Goal: Information Seeking & Learning: Learn about a topic

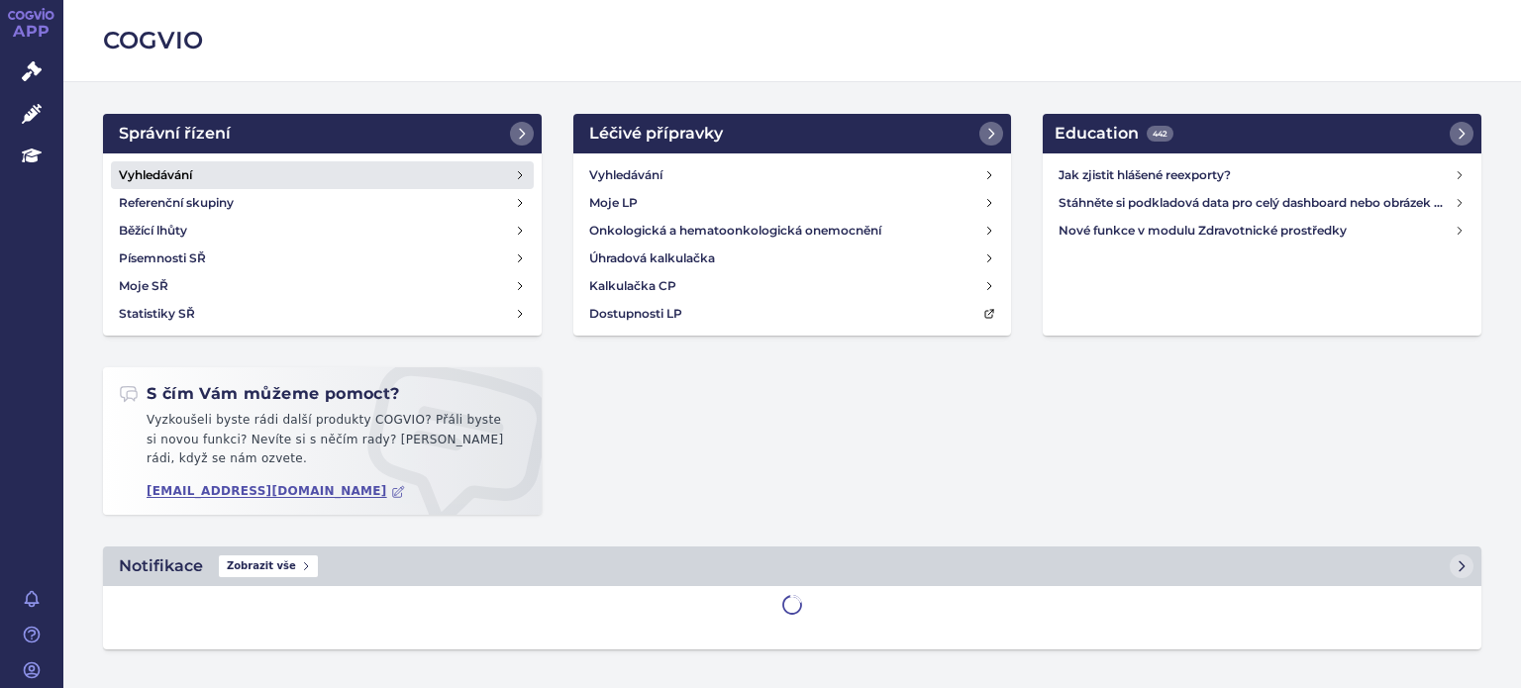
click at [171, 166] on h4 "Vyhledávání" at bounding box center [155, 175] width 73 height 20
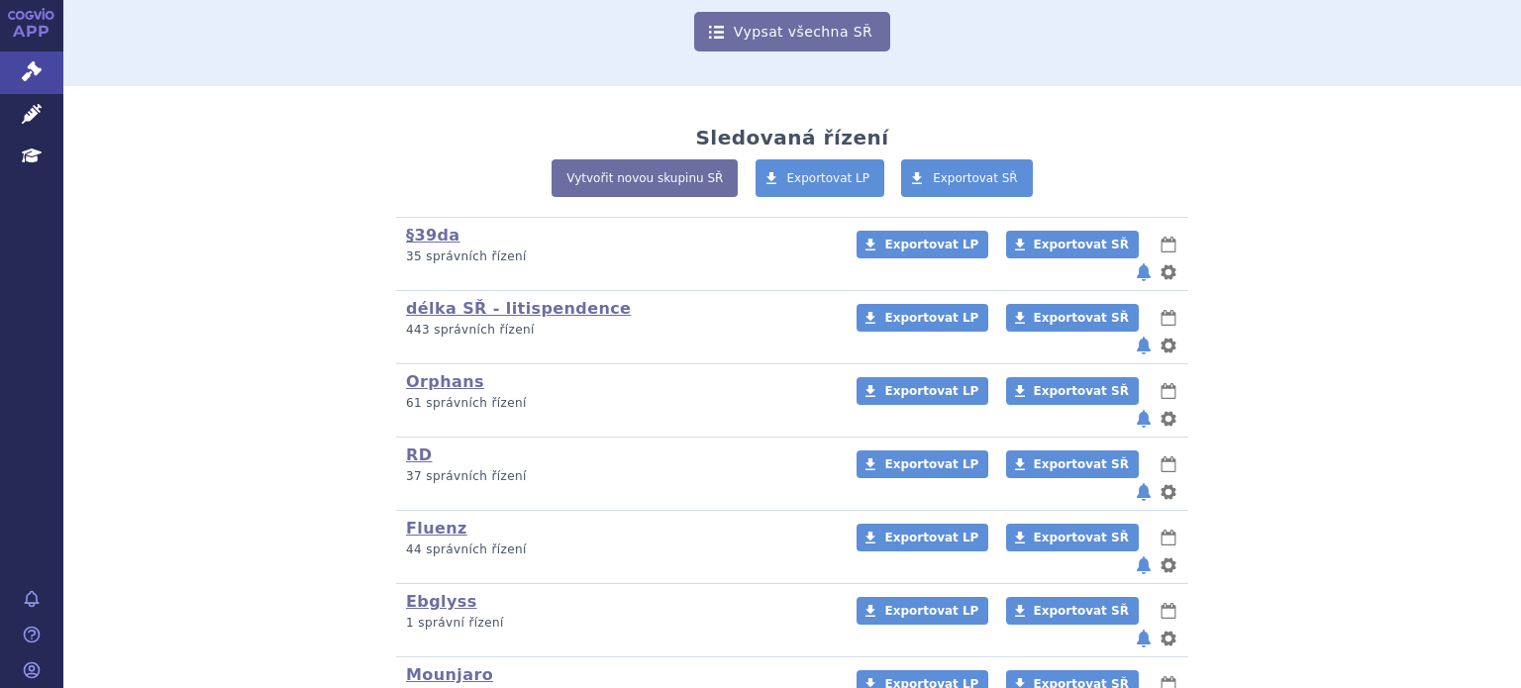
scroll to position [297, 0]
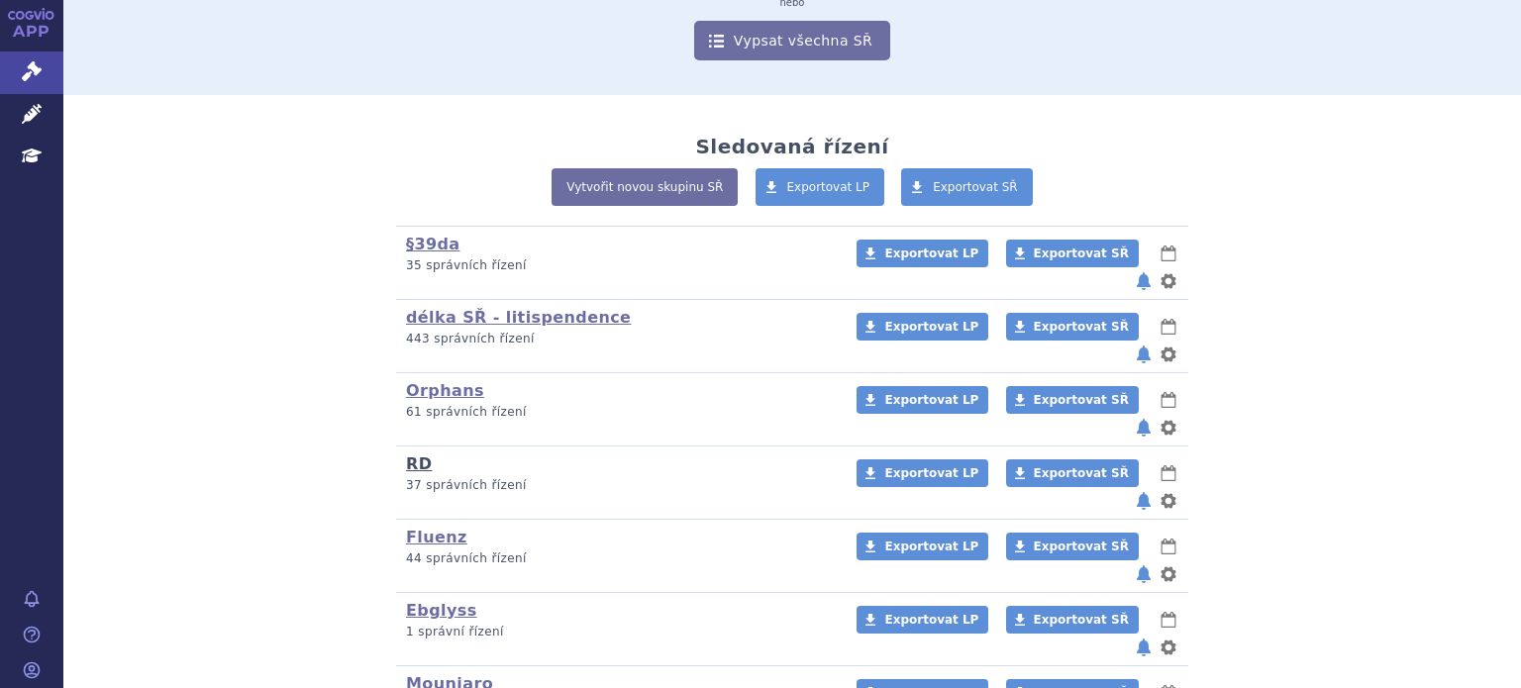
click at [420, 455] on h3 "RD (bez ) (sdílená skupina) (Doporučení V/O)" at bounding box center [618, 465] width 425 height 21
click at [412, 455] on link "RD" at bounding box center [419, 464] width 26 height 19
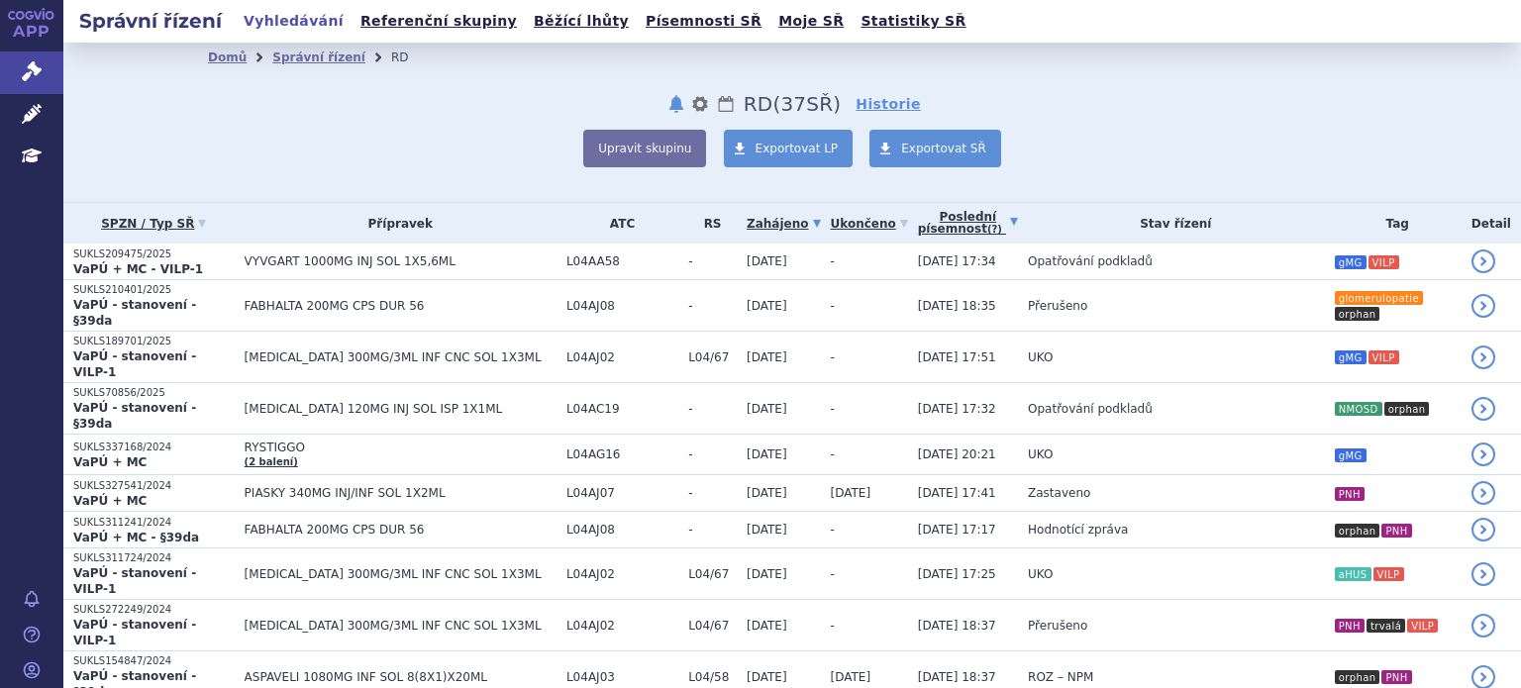
click at [987, 226] on abbr "(?)" at bounding box center [994, 230] width 15 height 12
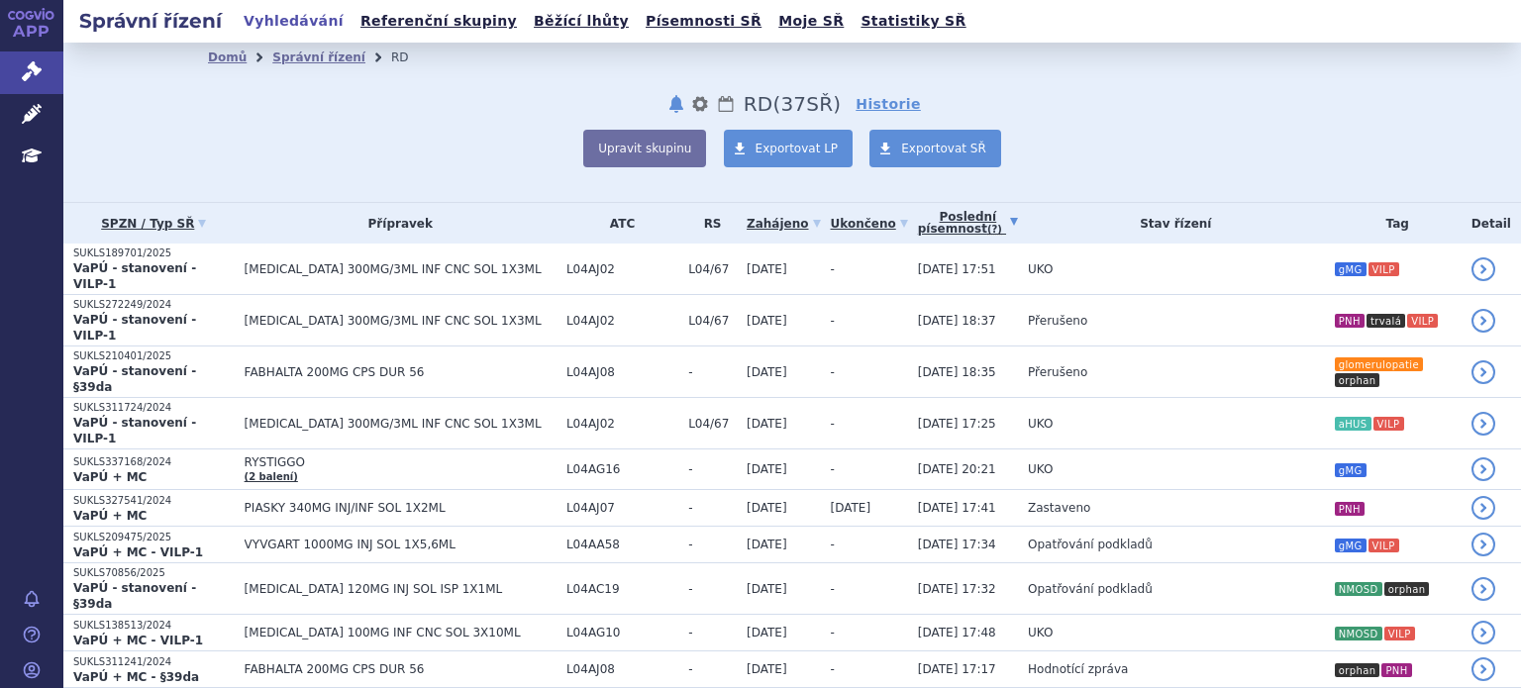
click at [918, 221] on link "Poslední písemnost (?)" at bounding box center [968, 223] width 100 height 41
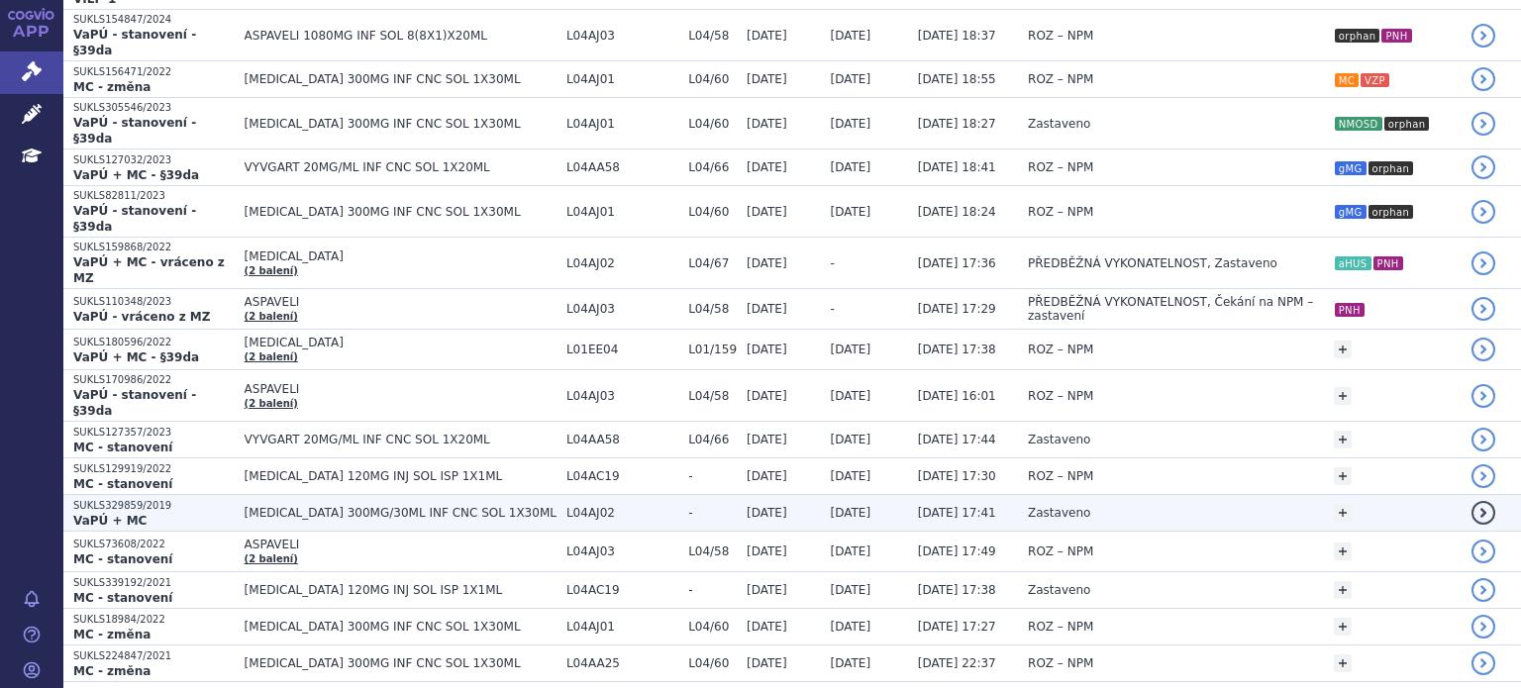
click at [831, 506] on span "[DATE]" at bounding box center [851, 513] width 41 height 14
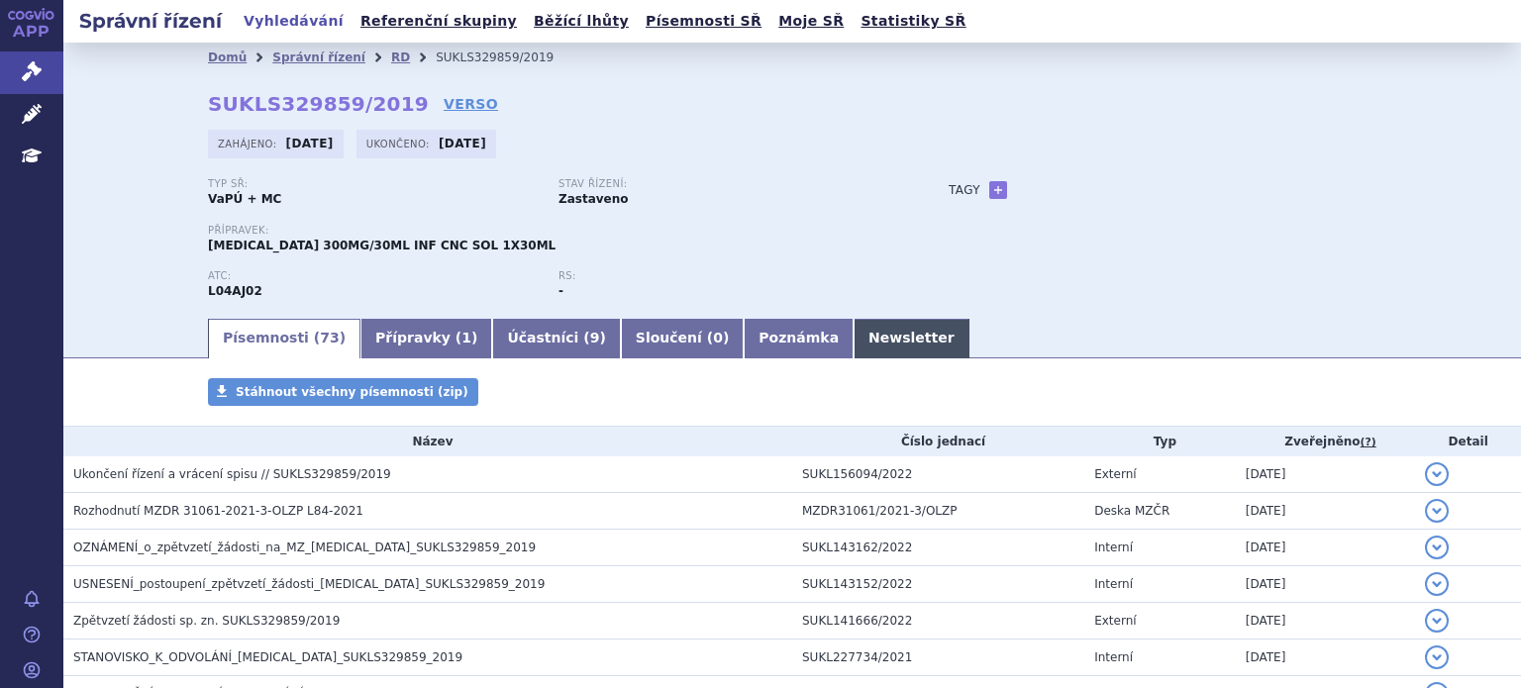
click at [854, 345] on link "Newsletter" at bounding box center [912, 339] width 116 height 40
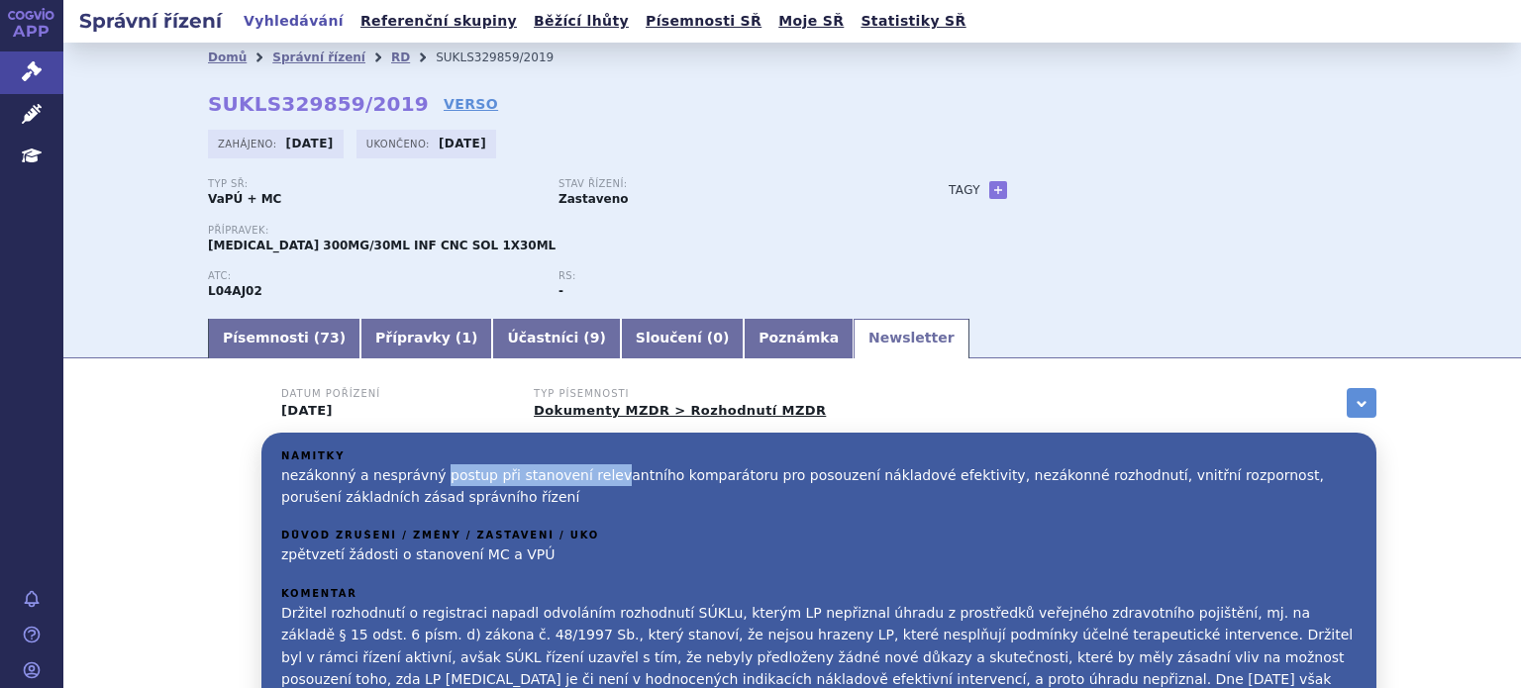
drag, startPoint x: 424, startPoint y: 479, endPoint x: 581, endPoint y: 483, distance: 157.5
click at [581, 483] on p "nezákonný a nesprávný postup při stanovení relevantního komparátoru pro posouze…" at bounding box center [818, 486] width 1075 height 45
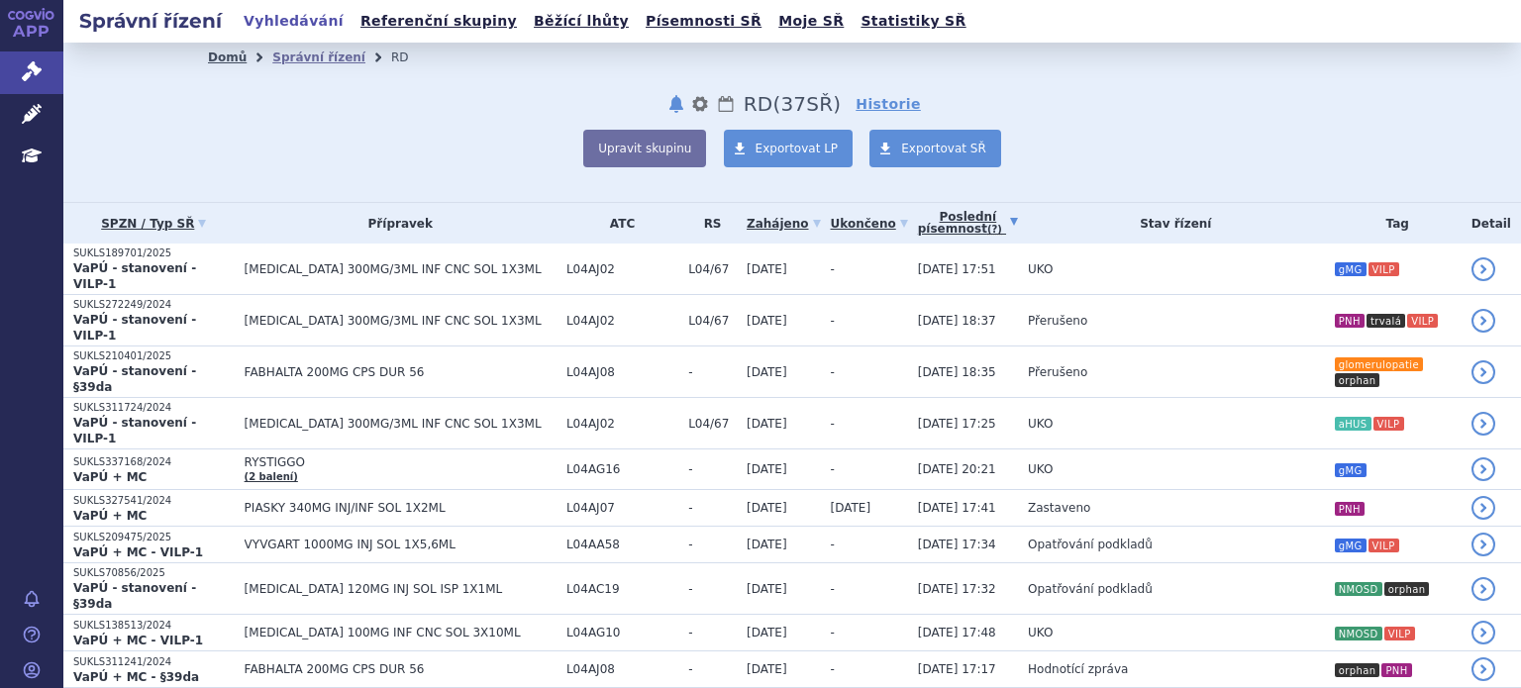
click at [230, 62] on link "Domů" at bounding box center [227, 58] width 39 height 14
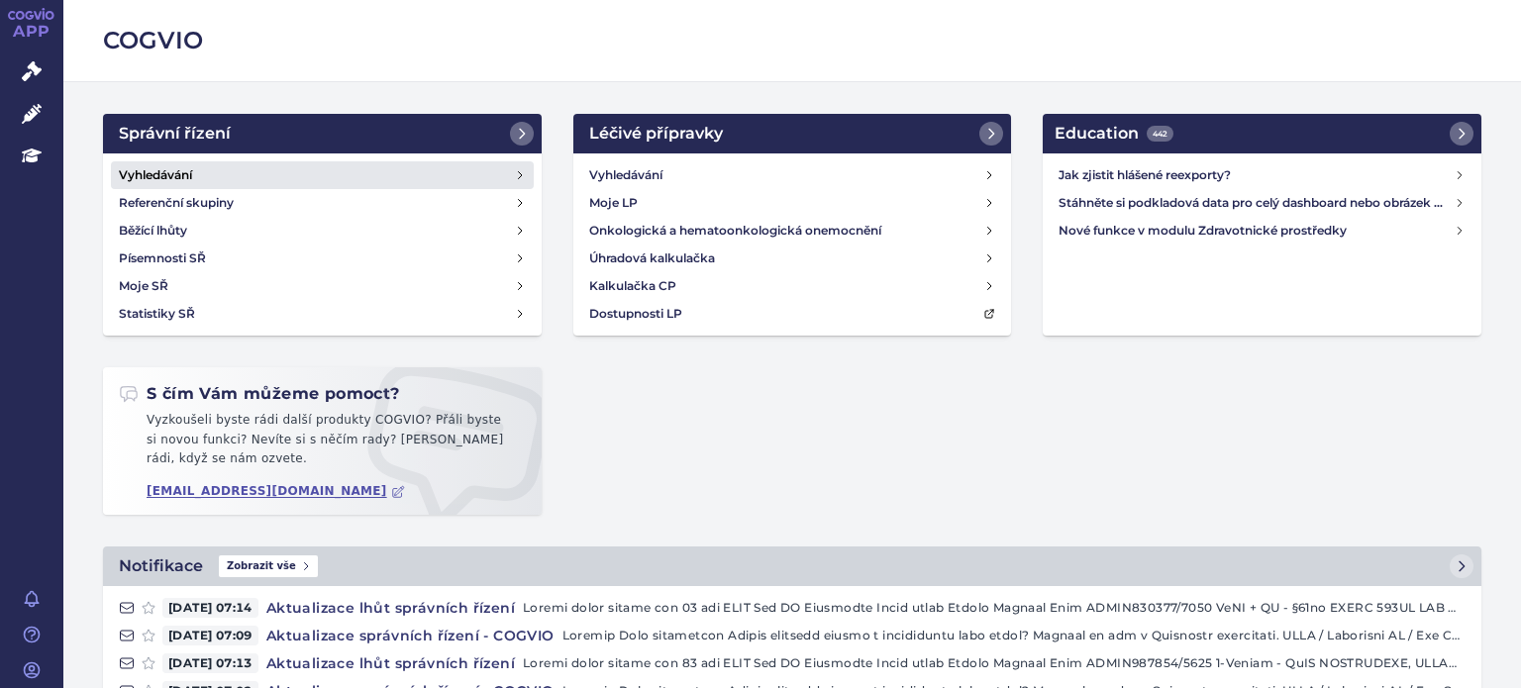
click at [196, 177] on link "Vyhledávání" at bounding box center [322, 175] width 423 height 28
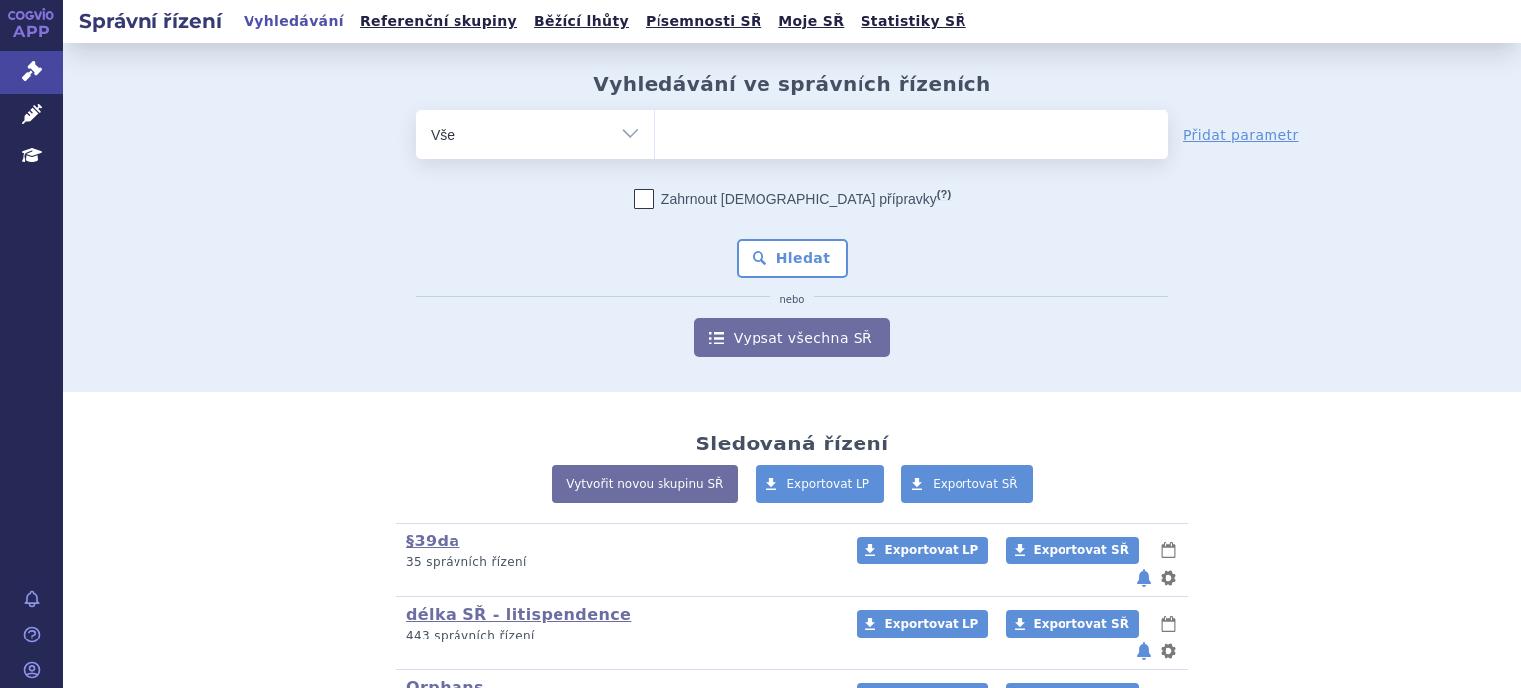
click at [807, 138] on ul at bounding box center [912, 131] width 514 height 42
click at [655, 138] on select at bounding box center [654, 134] width 1 height 50
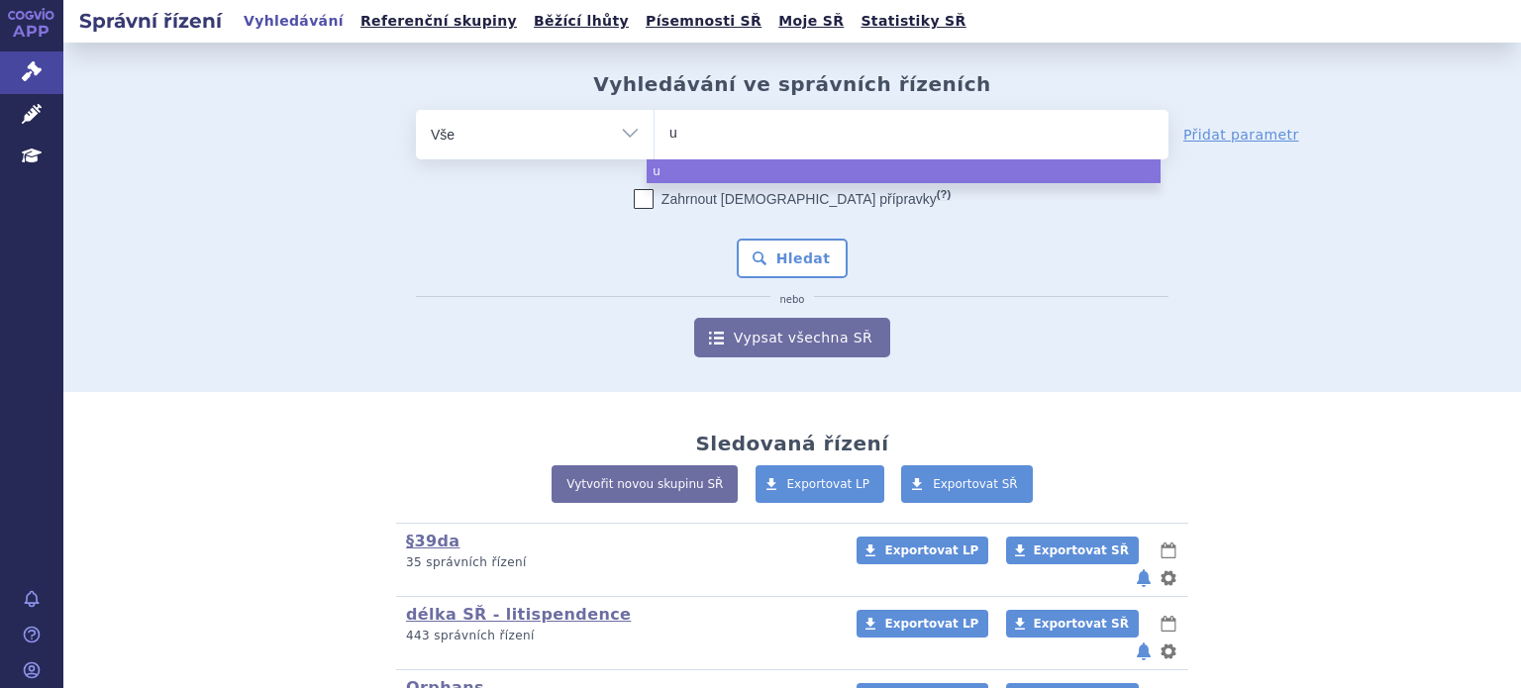
type input "ul"
type input "ulto"
type input "ultomir"
type input "[MEDICAL_DATA]"
type input "[MEDICAL_DATA] so"
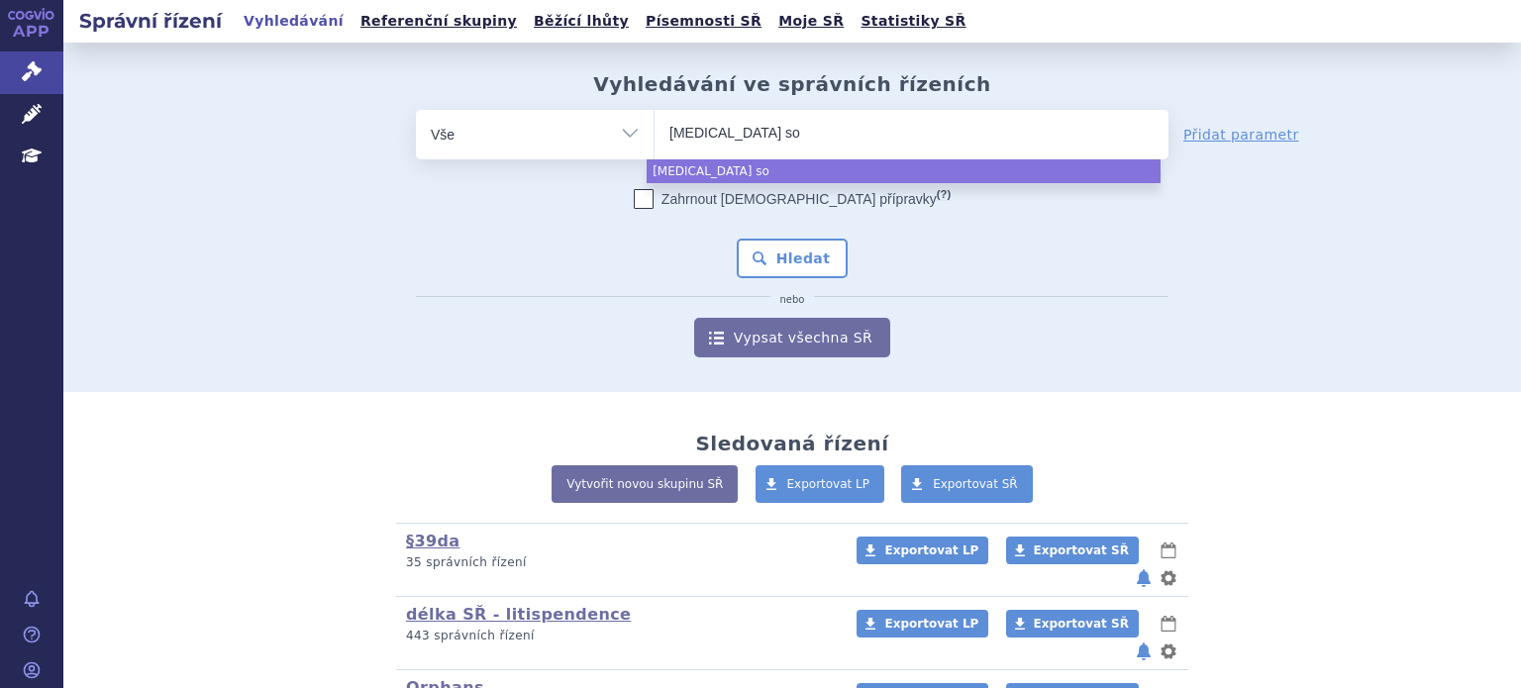
type input "[MEDICAL_DATA] s"
type input "[MEDICAL_DATA]"
select select "[MEDICAL_DATA]"
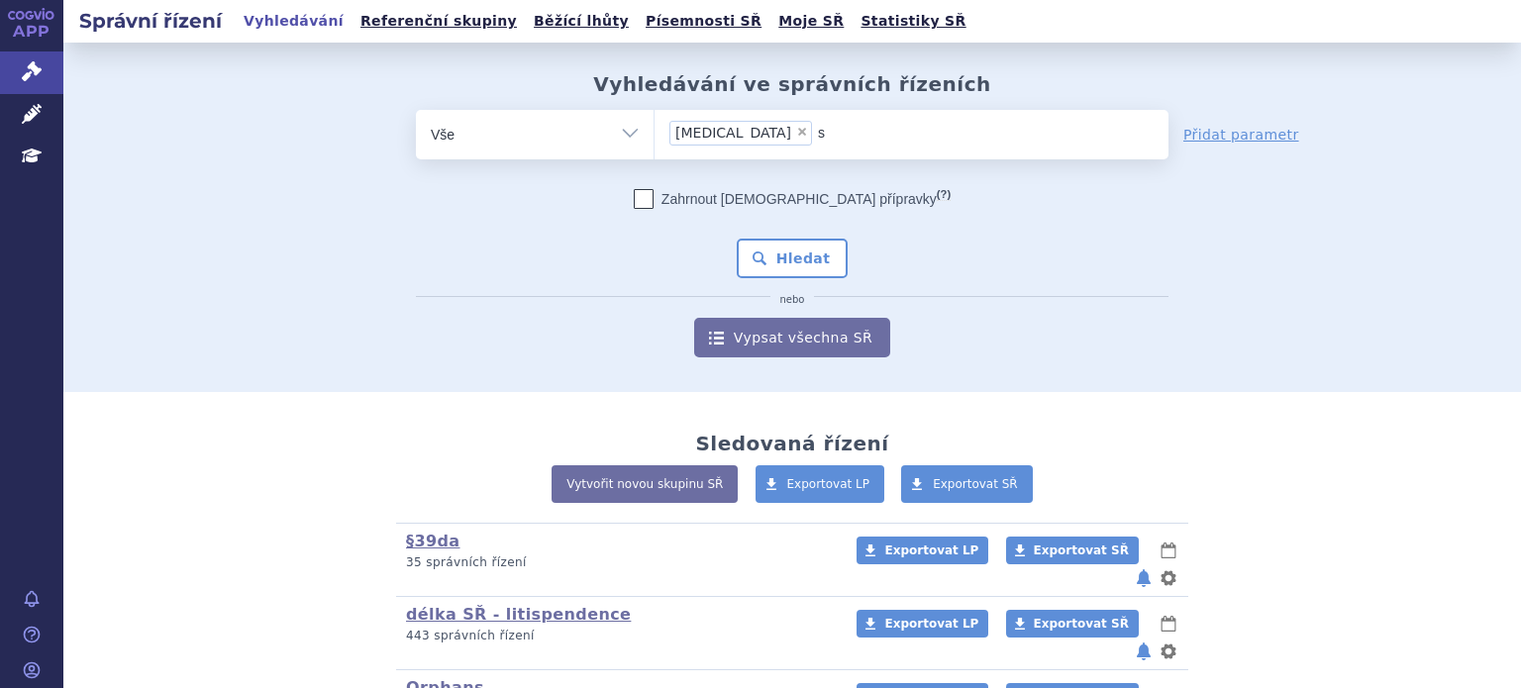
type input "so"
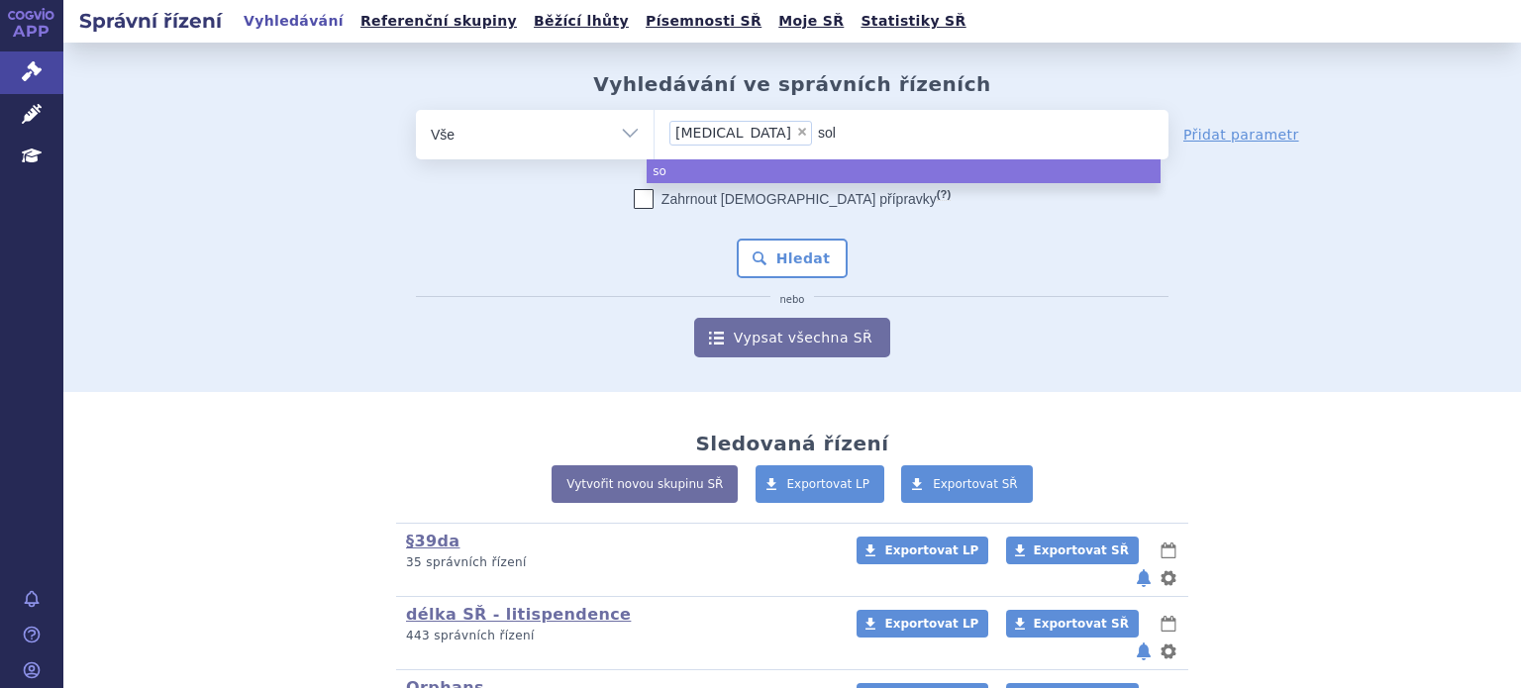
type input "soli"
type input "soliri"
type input "[MEDICAL_DATA]"
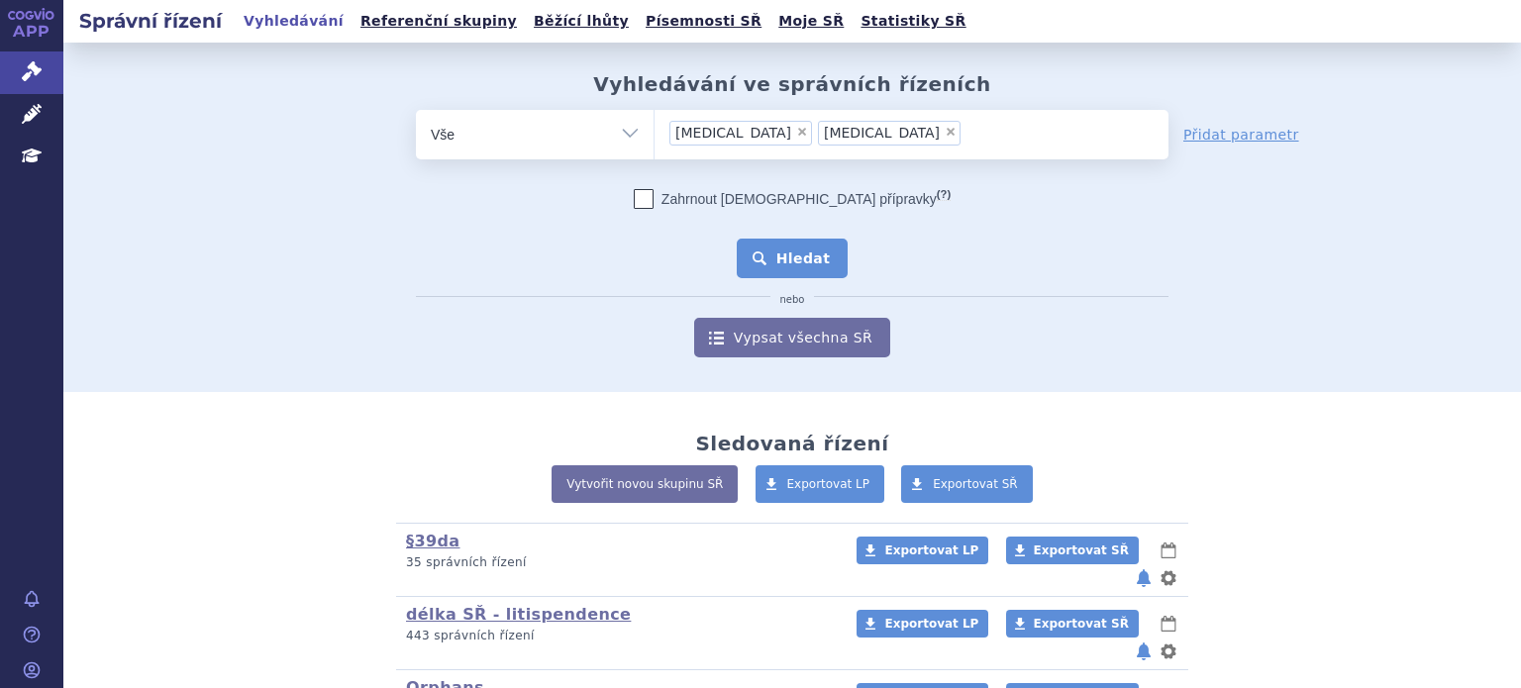
click at [785, 264] on button "Hledat" at bounding box center [793, 259] width 112 height 40
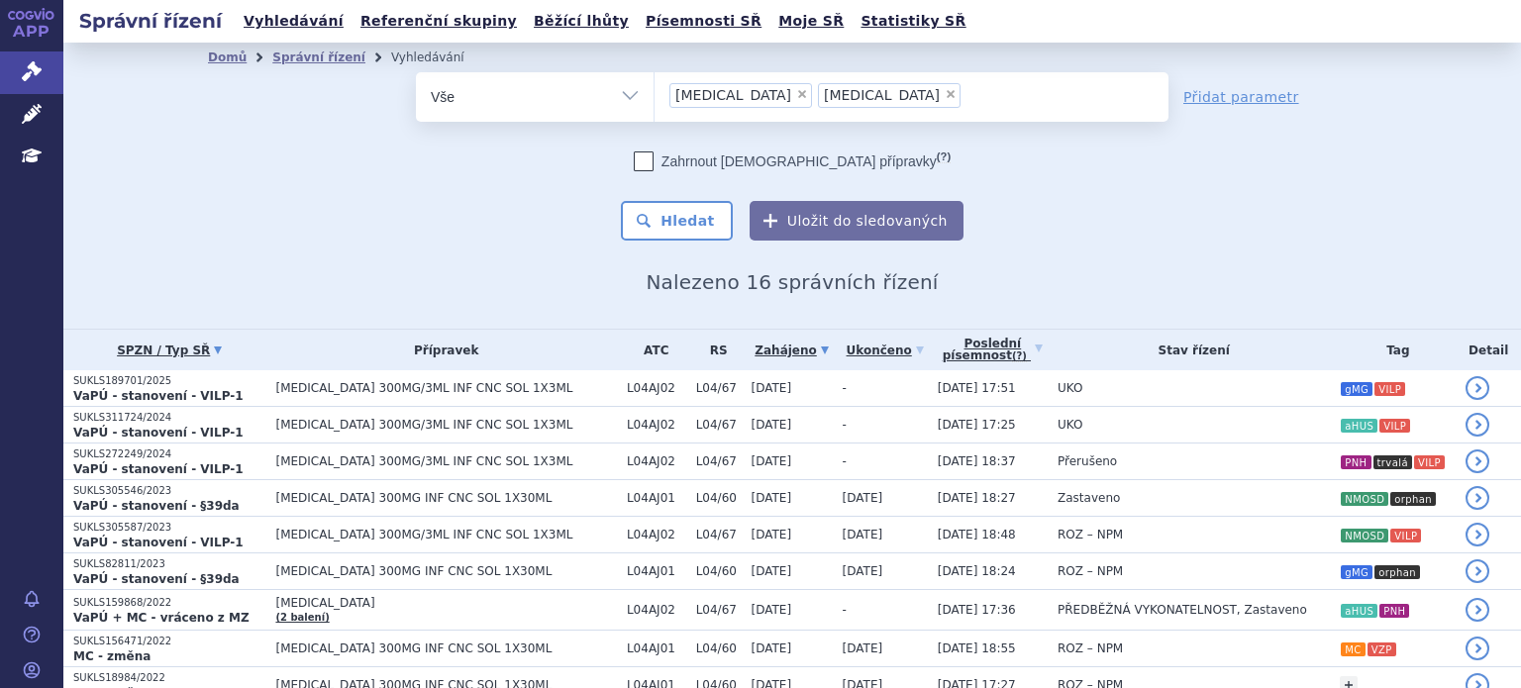
click at [151, 353] on link "SPZN / Typ SŘ" at bounding box center [169, 351] width 192 height 28
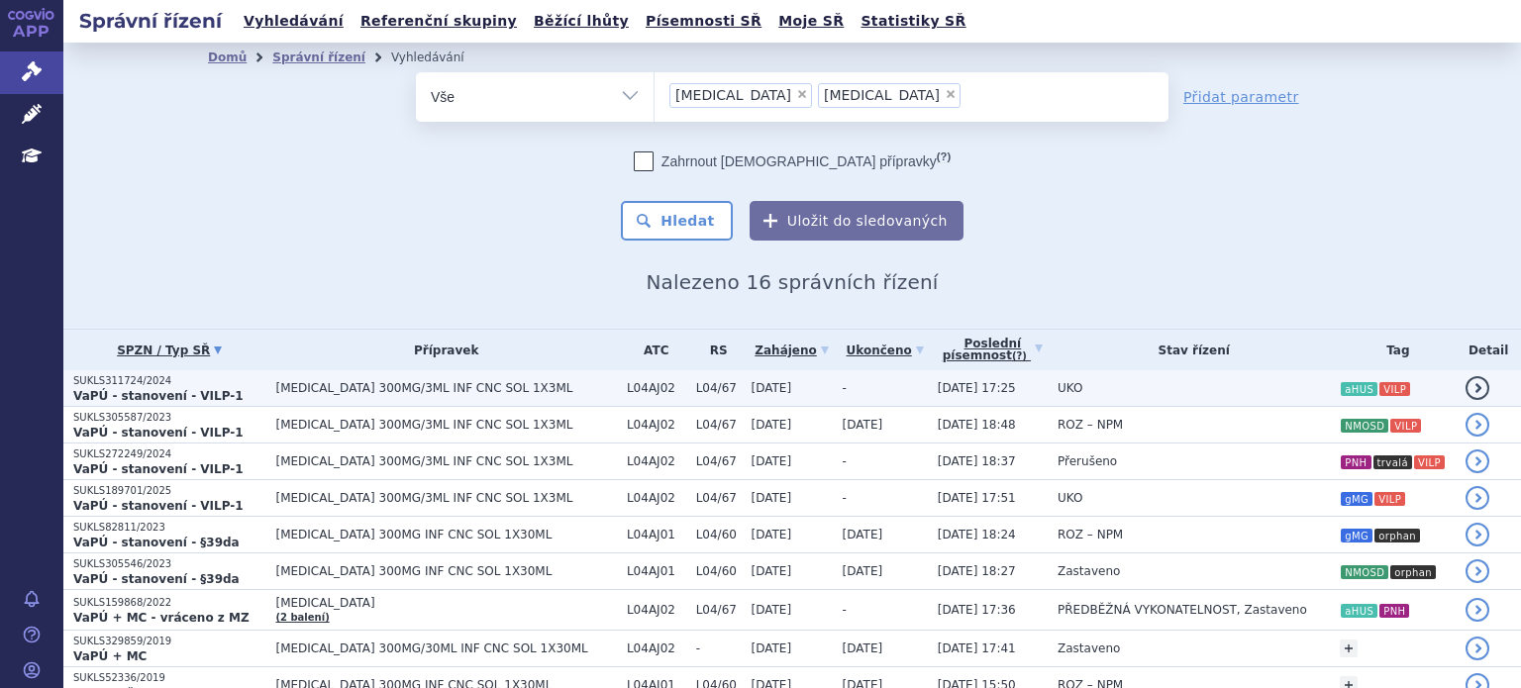
click at [242, 400] on p "VaPÚ - stanovení - VILP-1" at bounding box center [169, 396] width 192 height 16
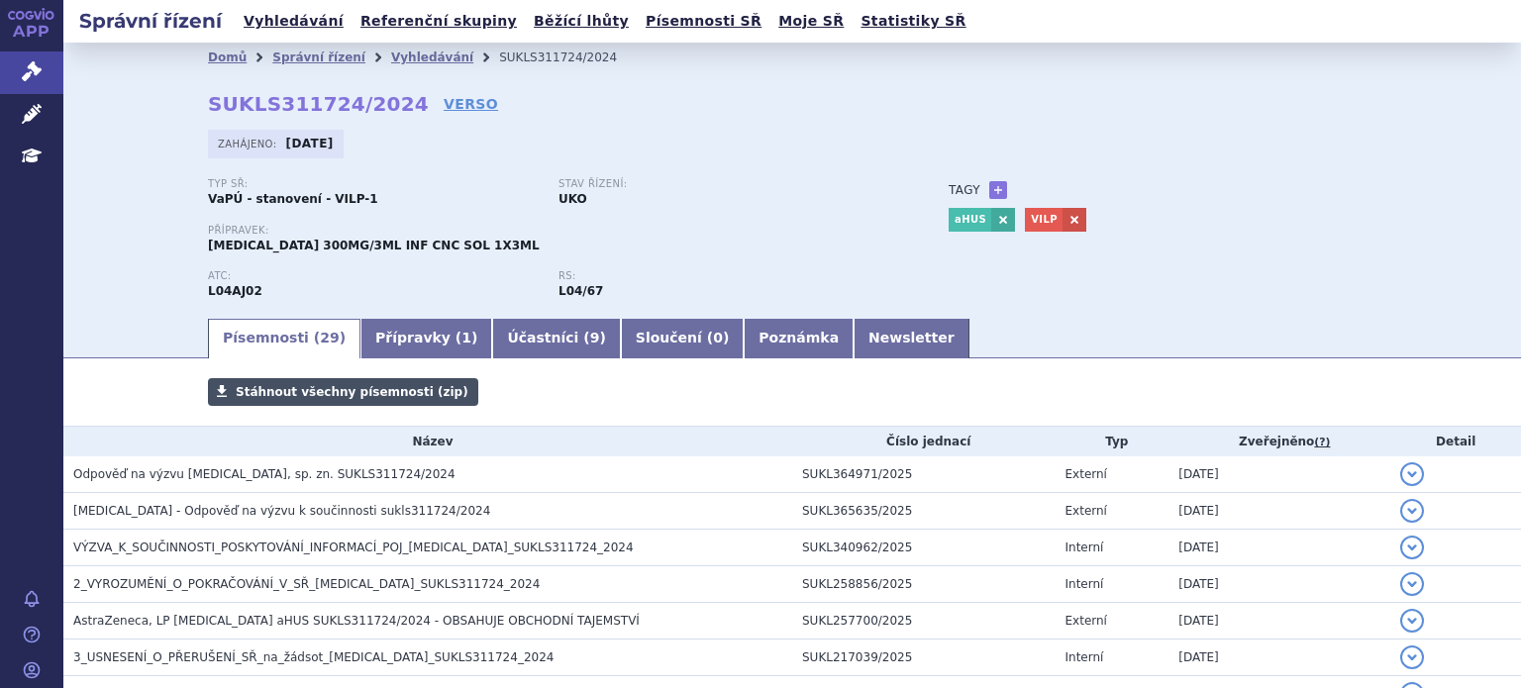
click at [342, 395] on span "Stáhnout všechny písemnosti (zip)" at bounding box center [352, 392] width 233 height 14
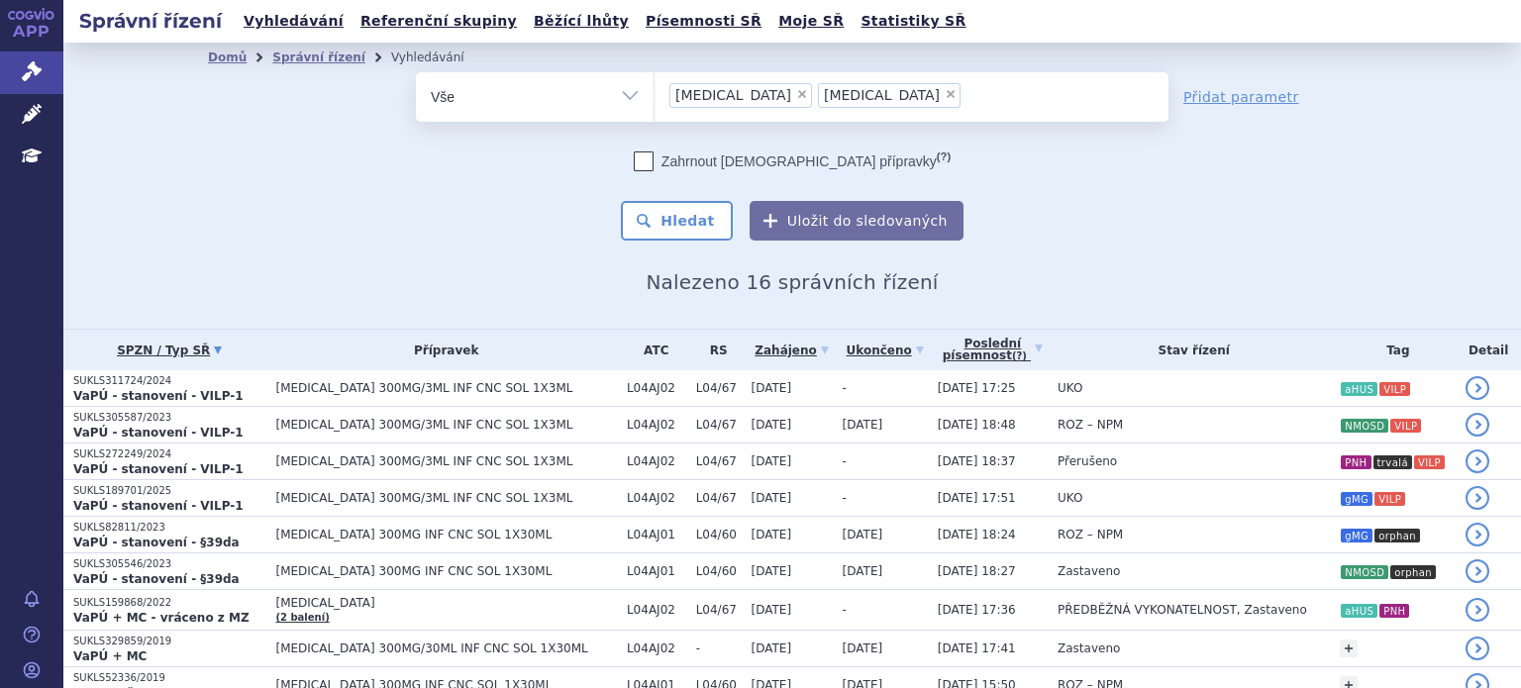
click at [490, 217] on div "Zahrnout bratrské přípravky (?) * Pozor, hledání dle vyhledávacího parametru In…" at bounding box center [792, 196] width 753 height 89
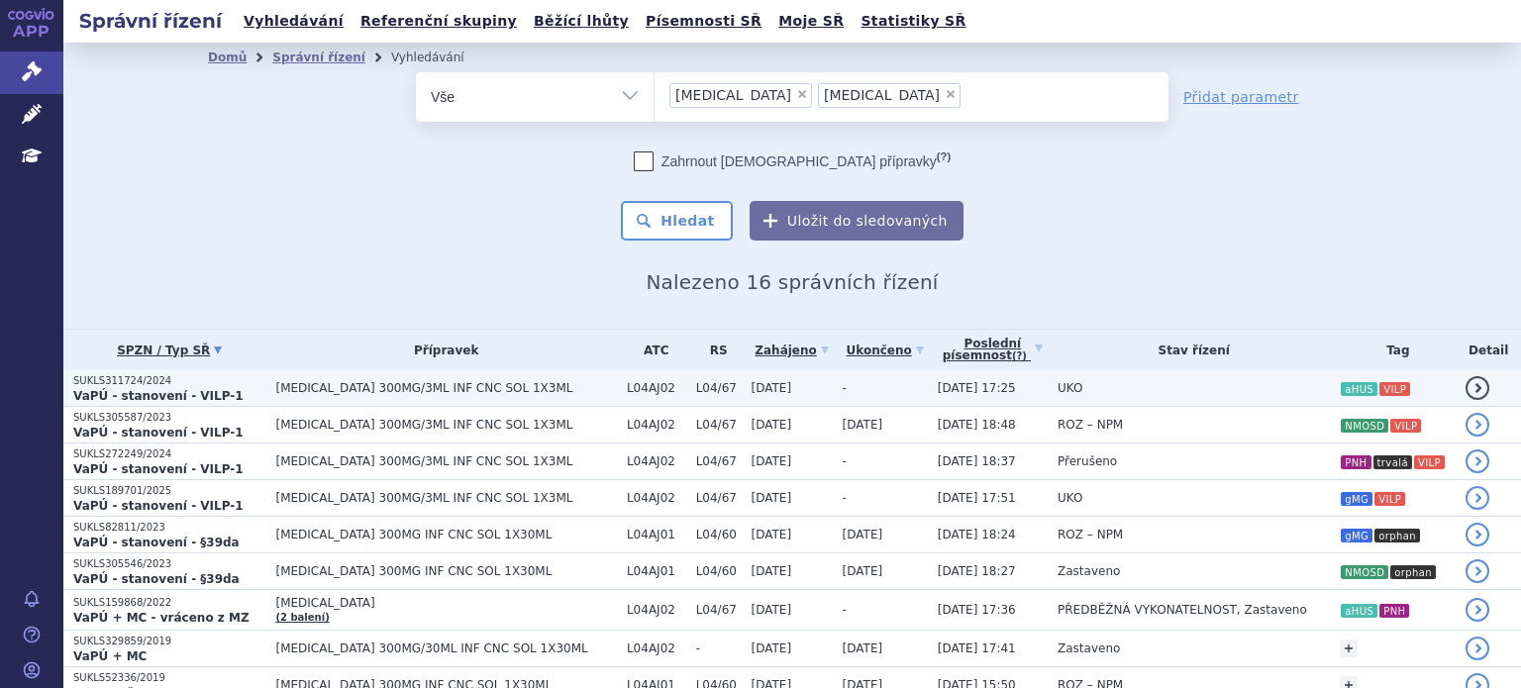
click at [305, 394] on span "[MEDICAL_DATA] 300MG/3ML INF CNC SOL 1X3ML" at bounding box center [445, 388] width 341 height 14
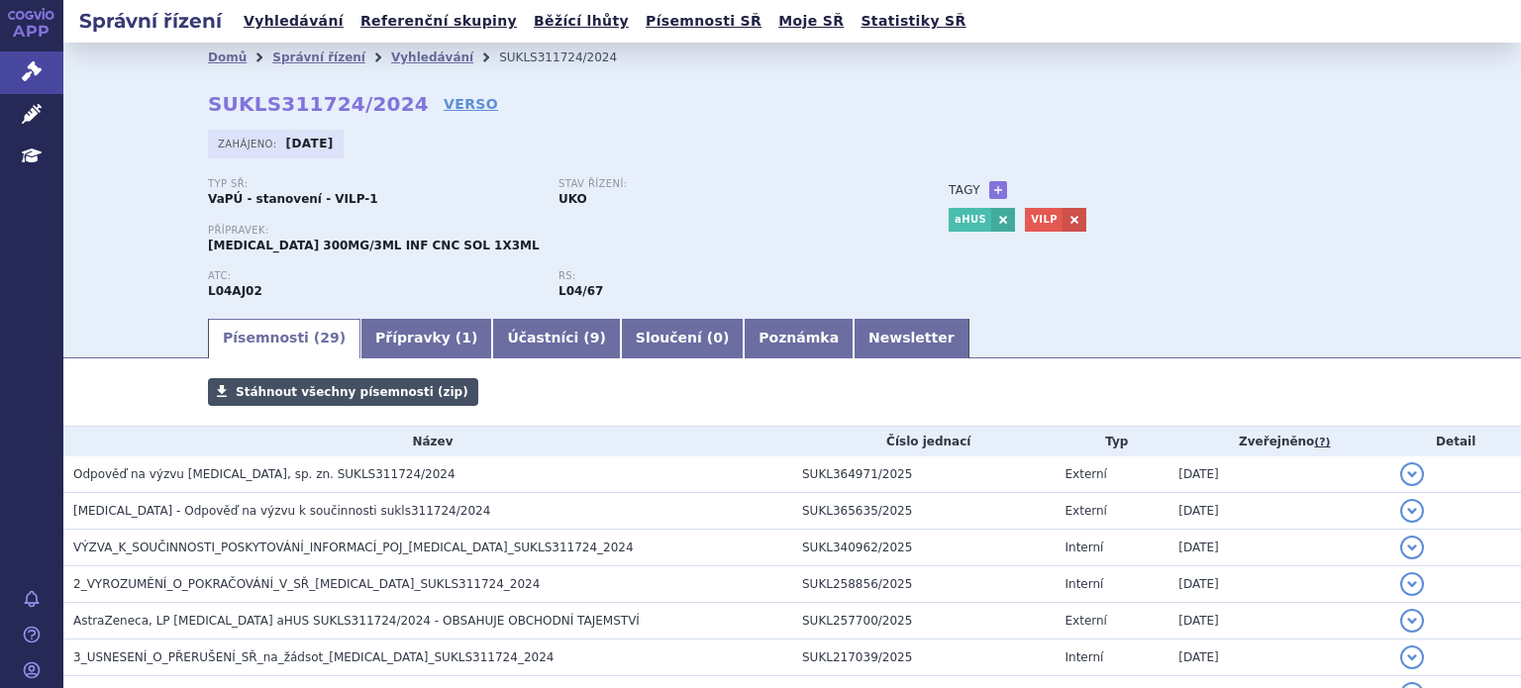
click at [275, 391] on span "Stáhnout všechny písemnosti (zip)" at bounding box center [352, 392] width 233 height 14
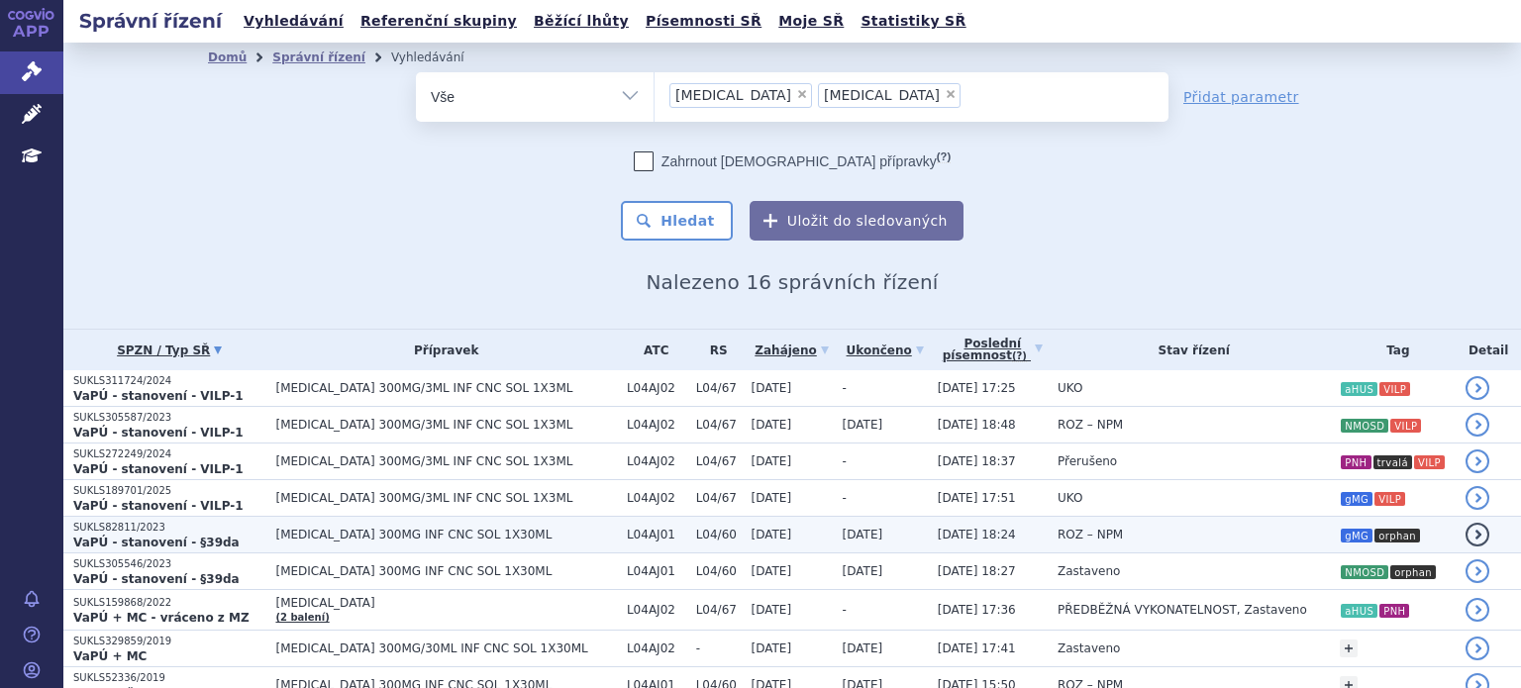
click at [1241, 534] on td "ROZ – NPM" at bounding box center [1189, 535] width 282 height 37
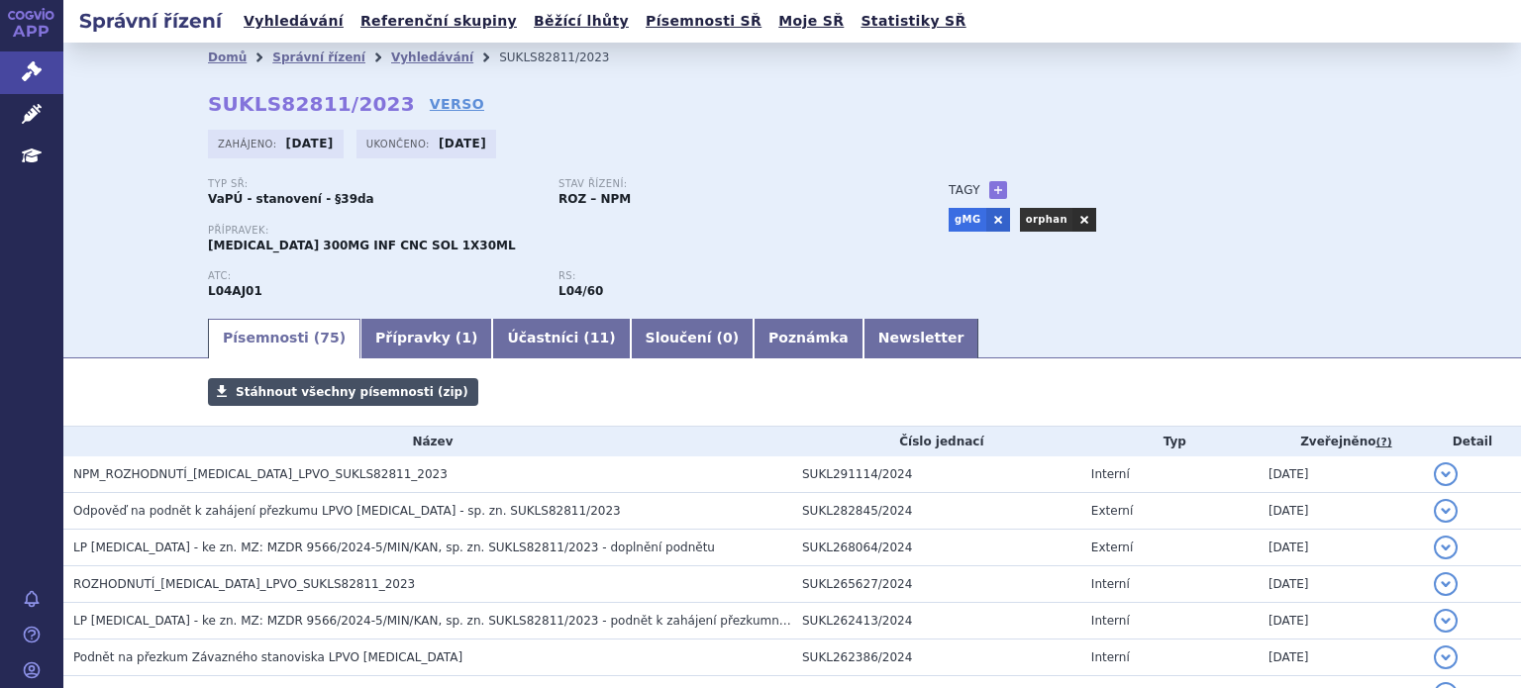
click at [303, 386] on span "Stáhnout všechny písemnosti (zip)" at bounding box center [352, 392] width 233 height 14
click at [717, 418] on div "Stáhnout všechny písemnosti (zip)" at bounding box center [792, 402] width 1248 height 48
click at [354, 388] on span "Stáhnout všechny písemnosti (zip)" at bounding box center [352, 392] width 233 height 14
click at [131, 133] on div "Domů Správní řízení Vyhledávání SUKLS82811/2023 SUKLS82811/2023 VERSO Zahájeno:…" at bounding box center [792, 179] width 1458 height 273
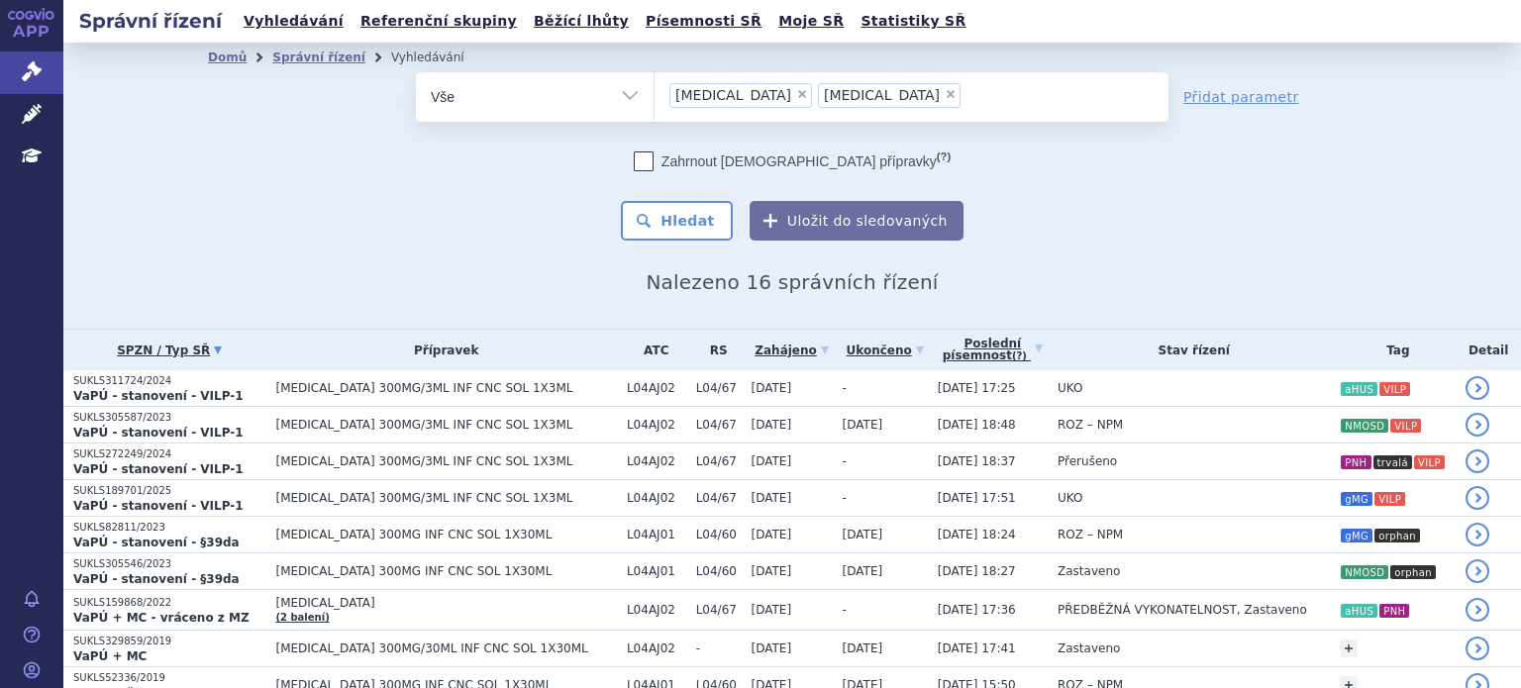
scroll to position [99, 0]
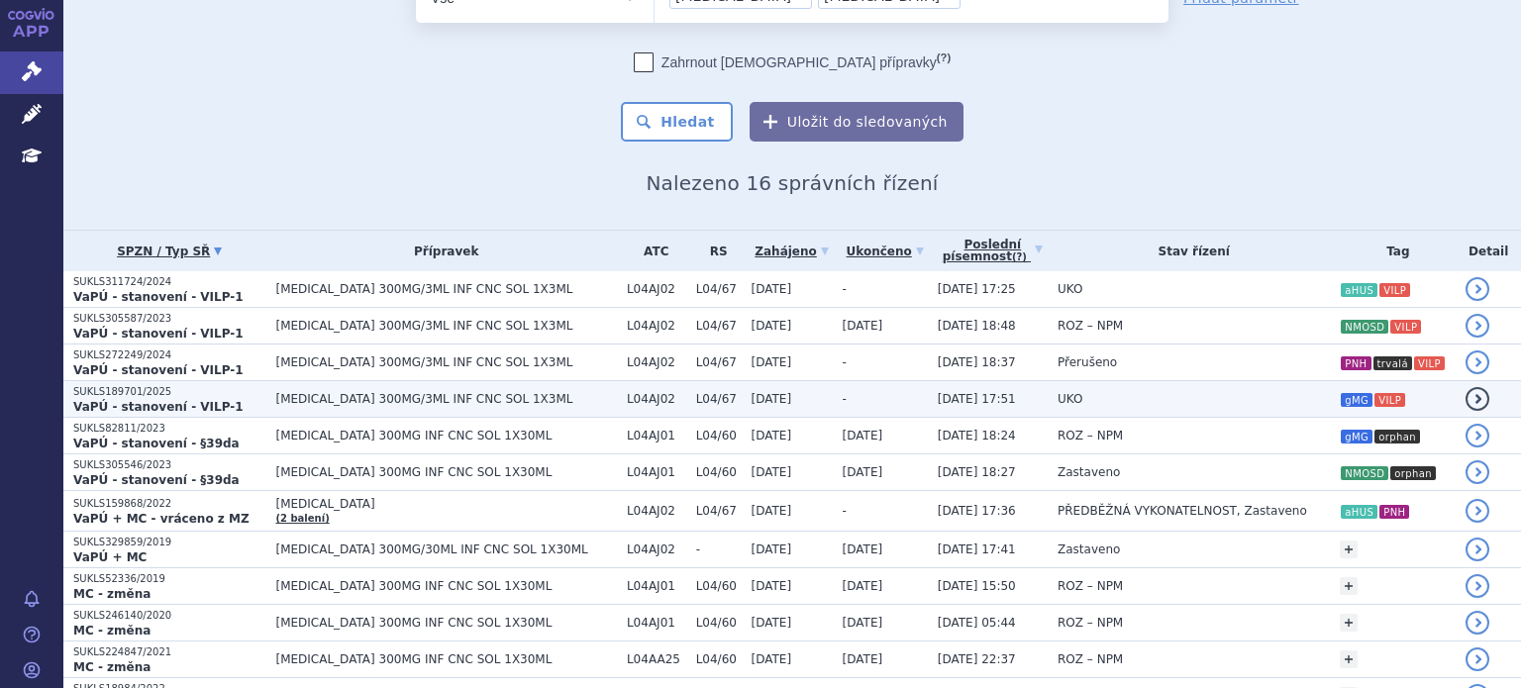
click at [448, 403] on span "[MEDICAL_DATA] 300MG/3ML INF CNC SOL 1X3ML" at bounding box center [445, 399] width 341 height 14
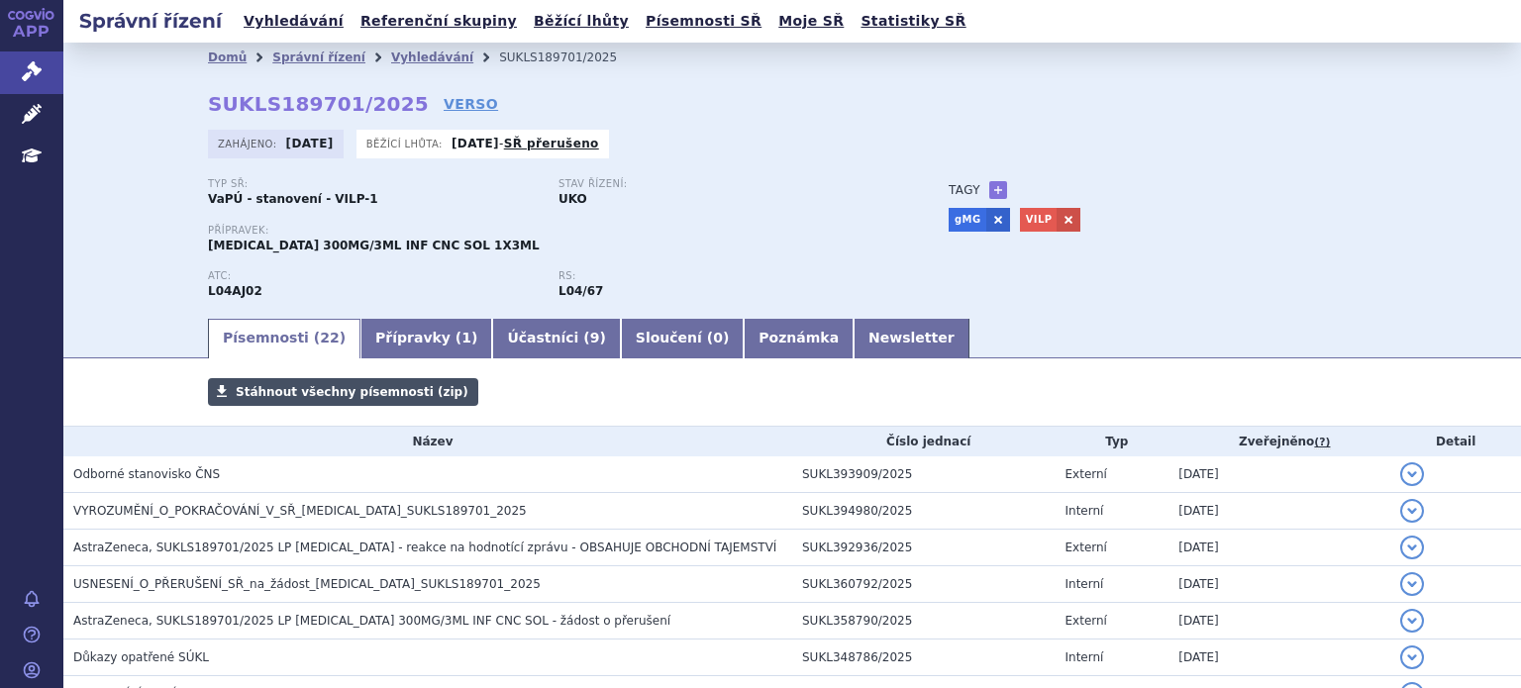
click at [380, 399] on span "Stáhnout všechny písemnosti (zip)" at bounding box center [352, 392] width 233 height 14
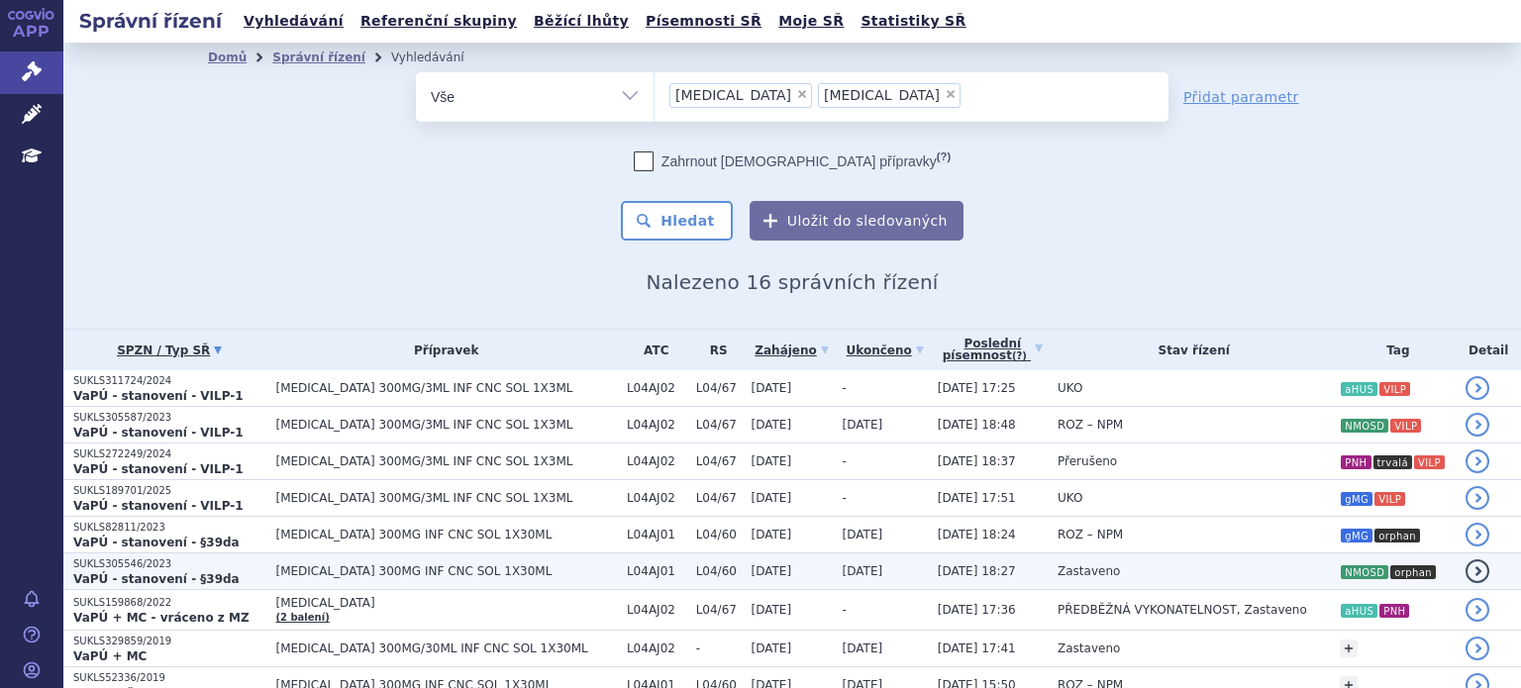
scroll to position [348, 0]
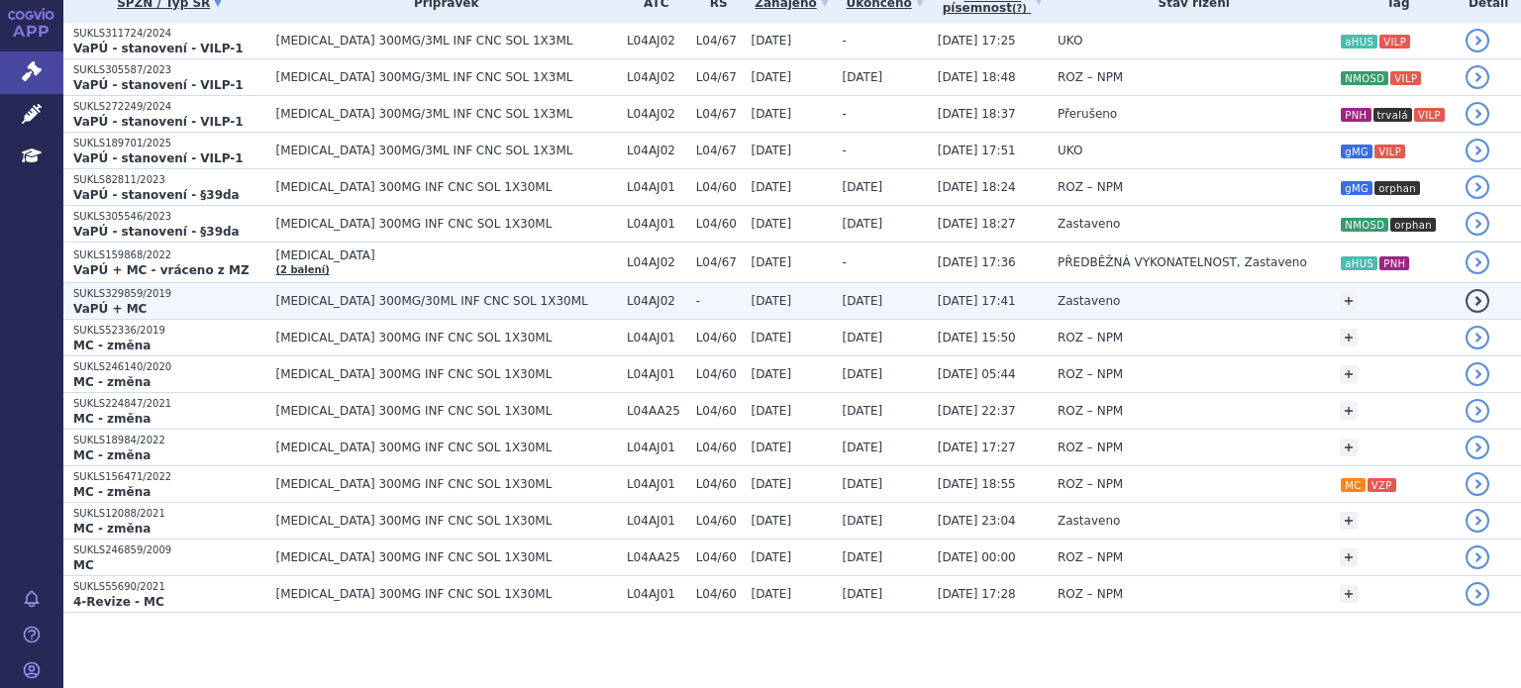
click at [1200, 296] on td "Zastaveno" at bounding box center [1189, 301] width 282 height 37
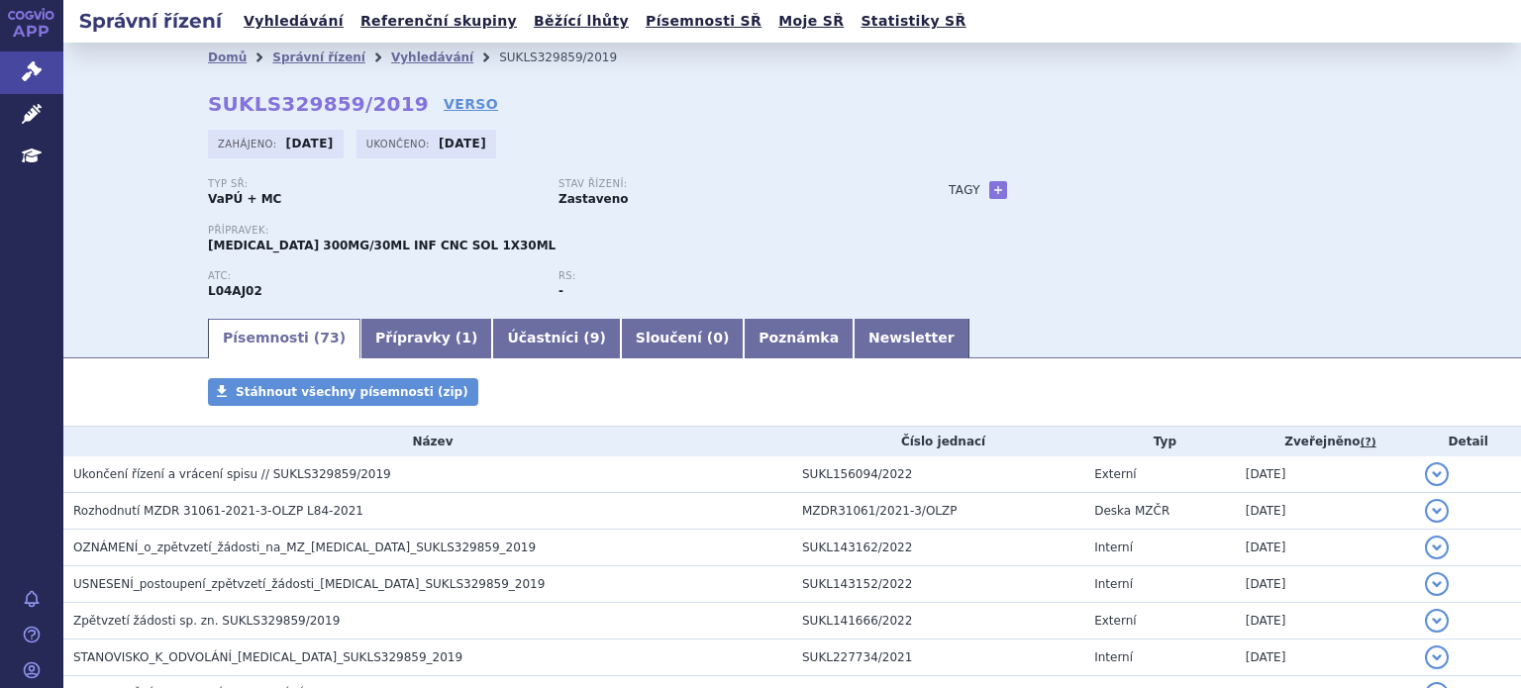
click at [981, 200] on div "Tagy + Přidat" at bounding box center [1142, 190] width 467 height 24
click at [989, 195] on link "+" at bounding box center [998, 190] width 18 height 18
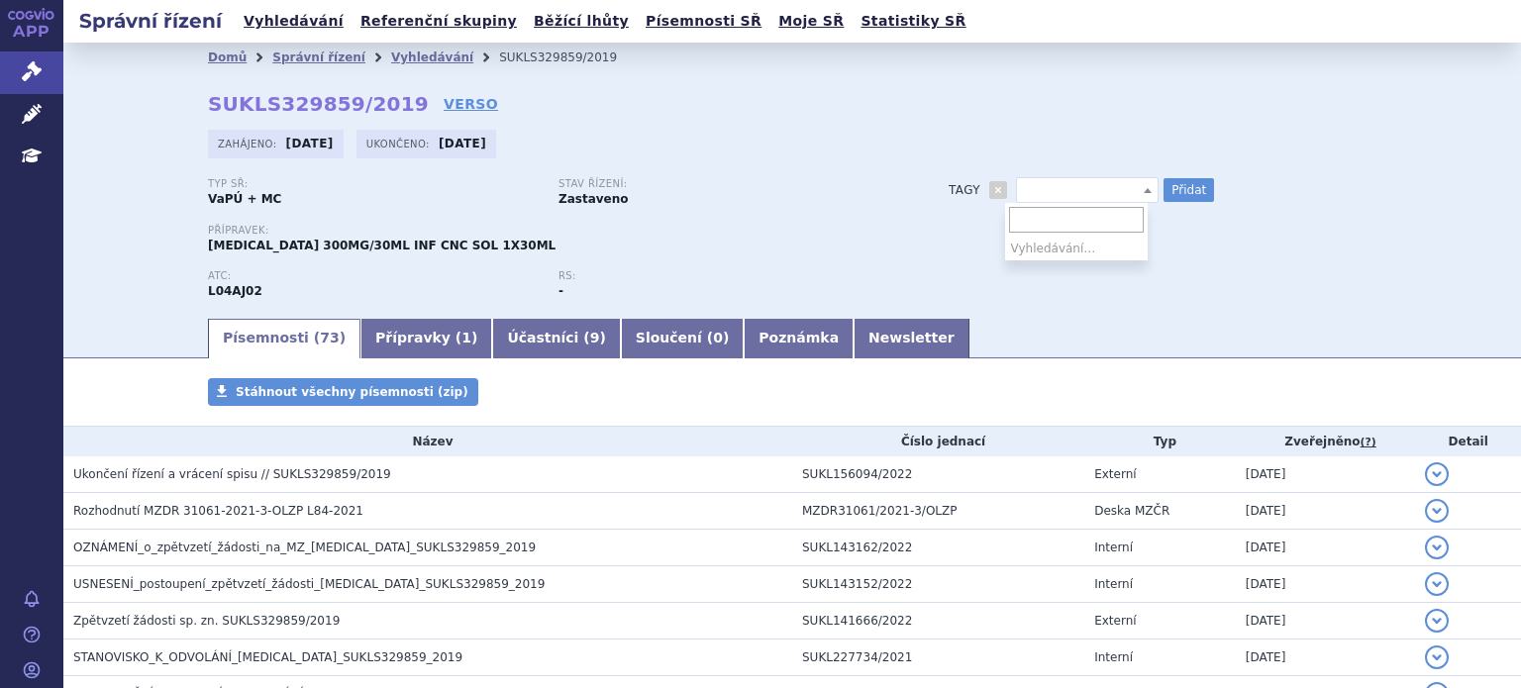
click at [1101, 193] on span at bounding box center [1087, 190] width 143 height 26
type input "PNH"
select select "PNH"
click at [1017, 312] on div "Typ SŘ: VaPÚ + MC Stav řízení: Zastaveno Přípravek: ULTOMIRIS 300MG/30ML INF CN…" at bounding box center [792, 247] width 1169 height 138
click at [1182, 192] on button "Přidat" at bounding box center [1189, 190] width 51 height 24
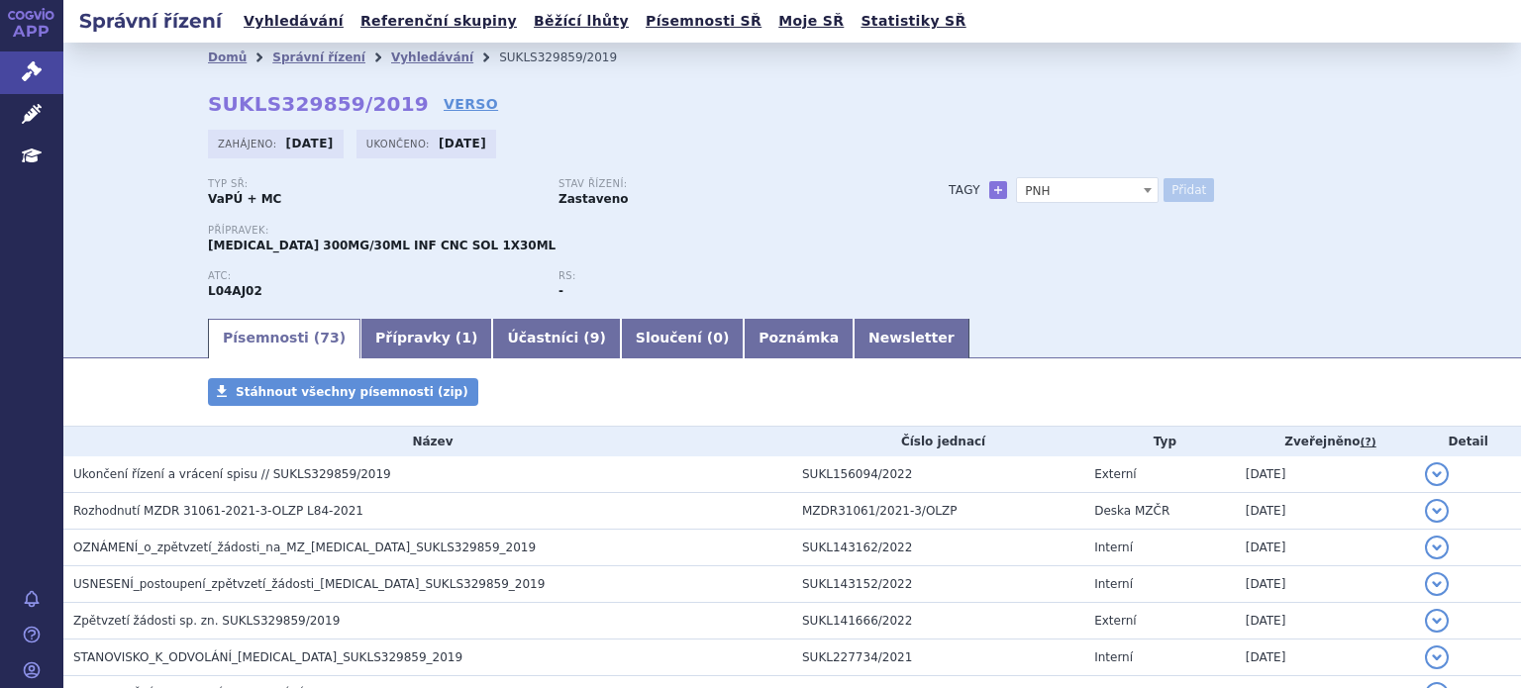
select select
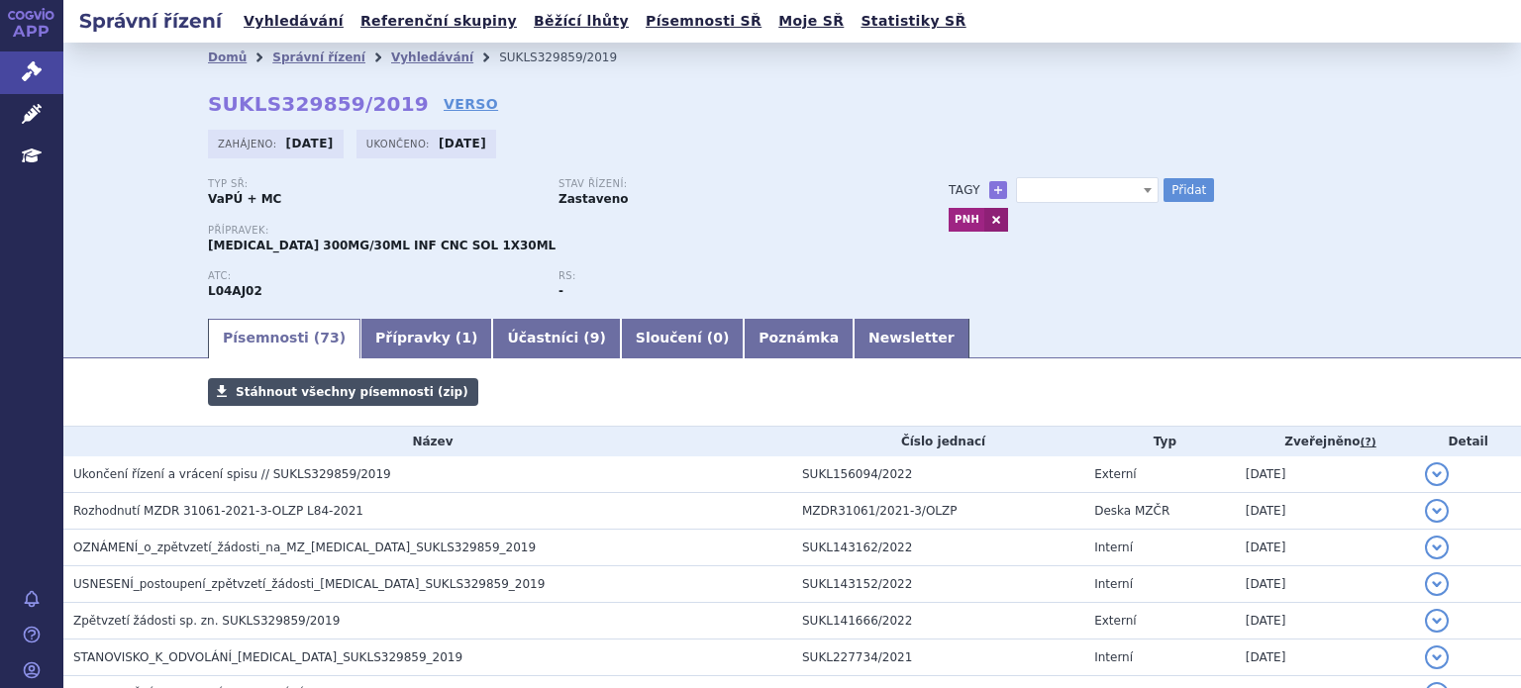
click at [303, 395] on span "Stáhnout všechny písemnosti (zip)" at bounding box center [352, 392] width 233 height 14
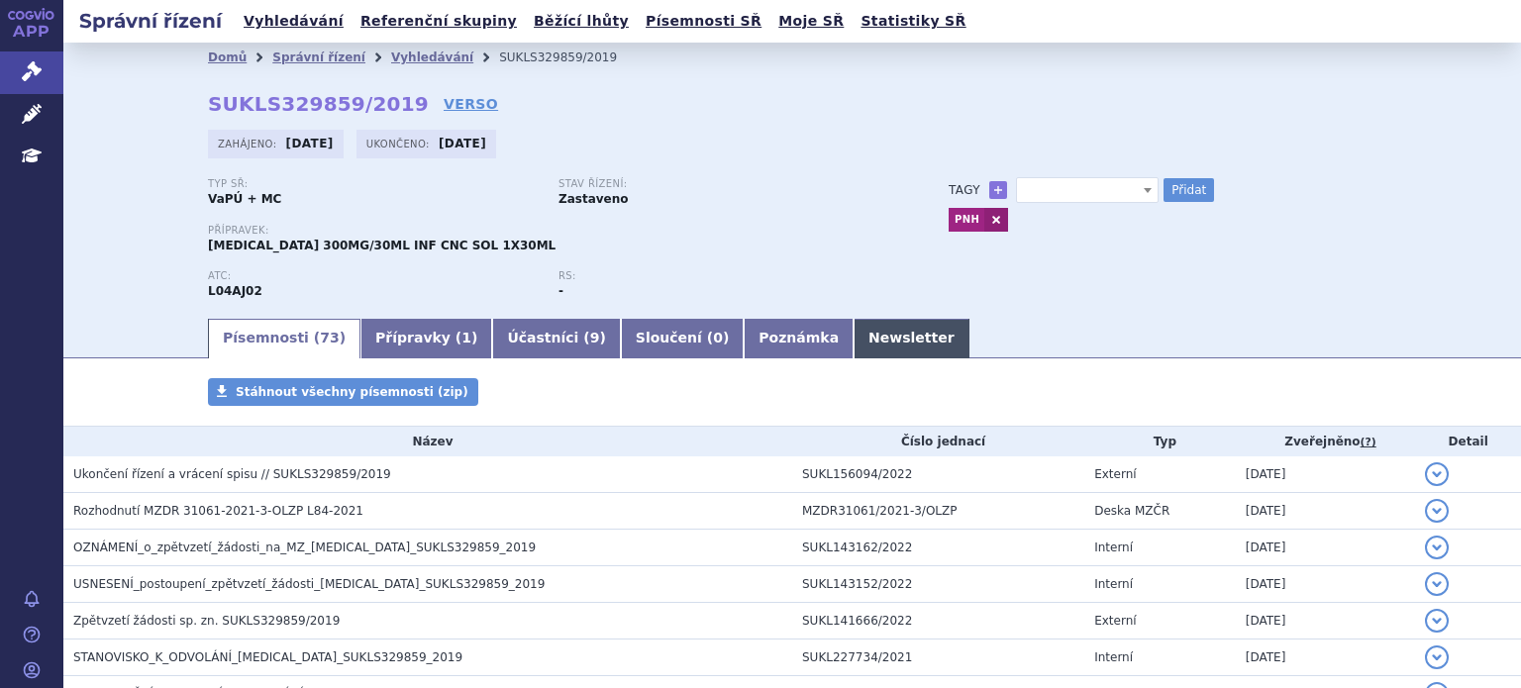
click at [854, 342] on link "Newsletter" at bounding box center [912, 339] width 116 height 40
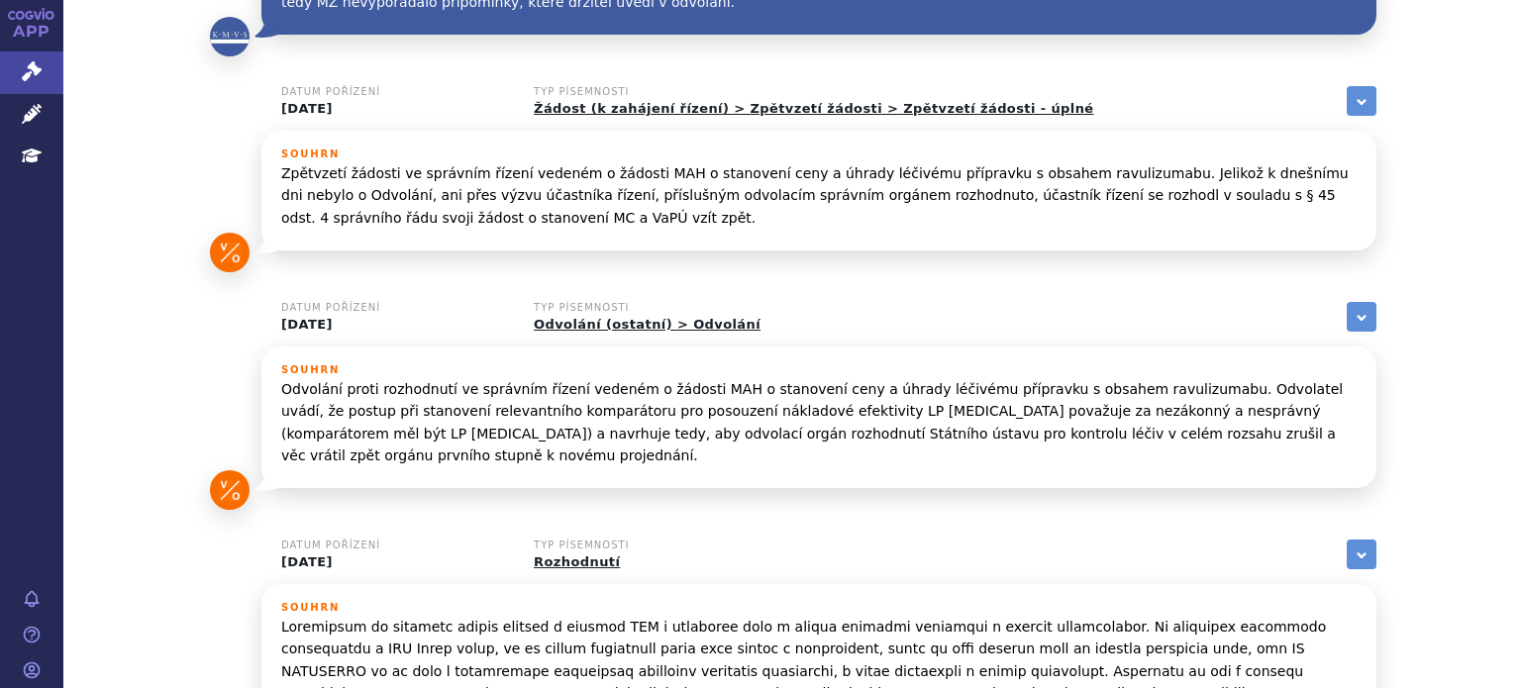
scroll to position [792, 0]
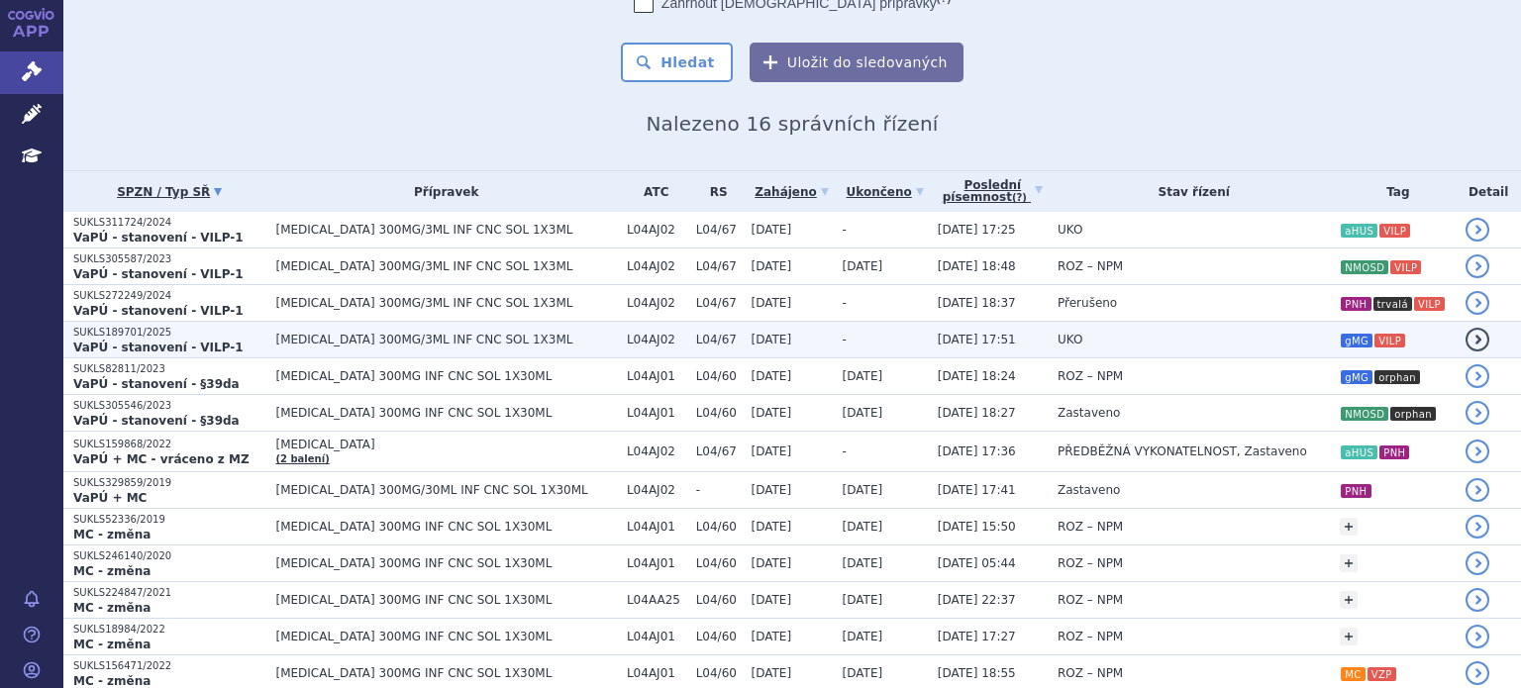
scroll to position [297, 0]
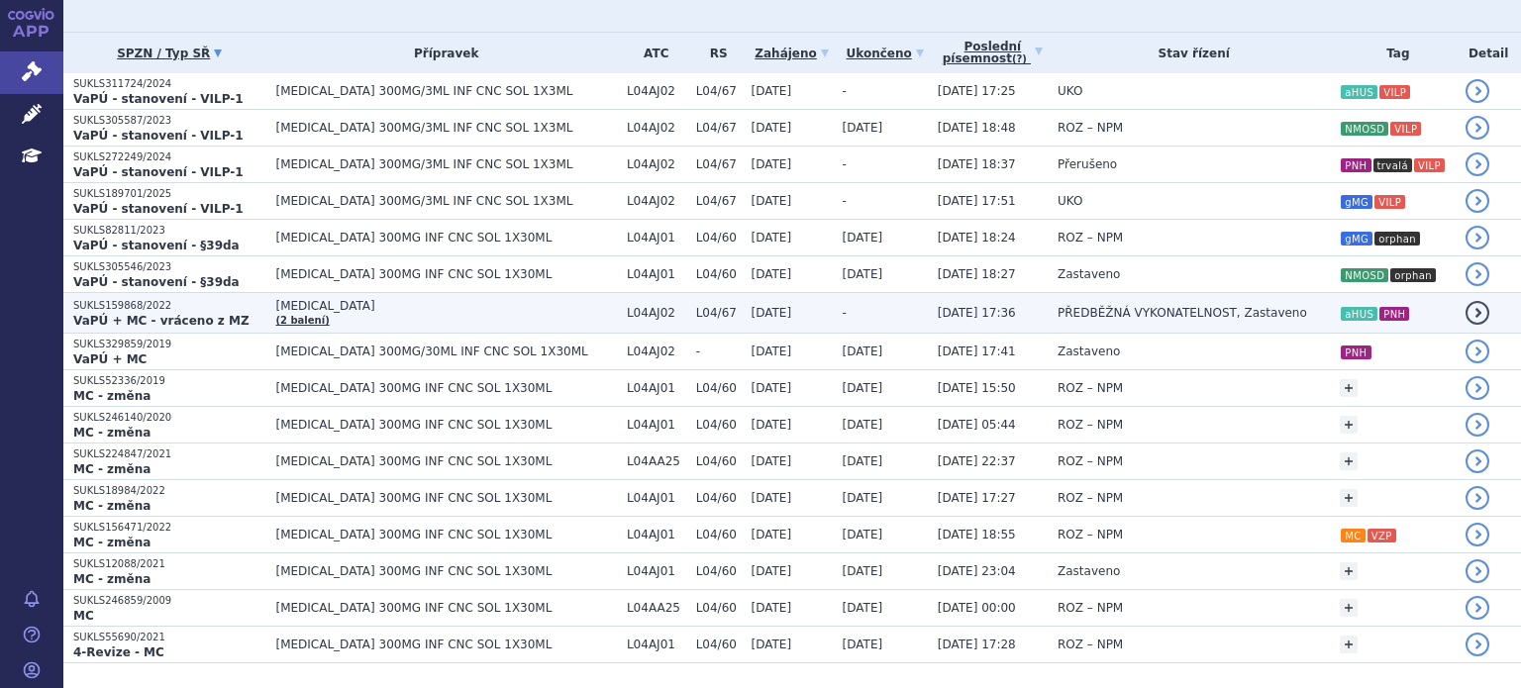
click at [350, 313] on td "ULTOMIRIS (2 balení)" at bounding box center [440, 313] width 351 height 41
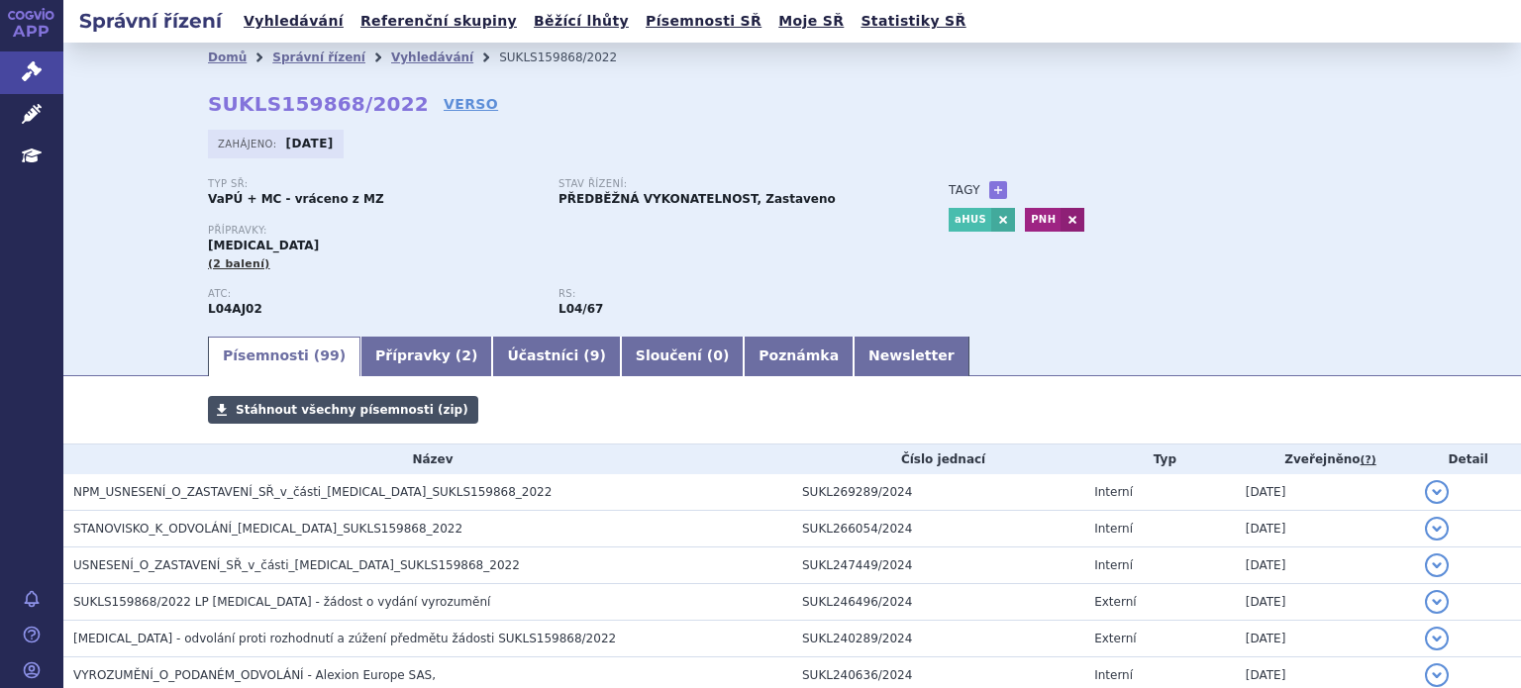
click at [297, 417] on span "Stáhnout všechny písemnosti (zip)" at bounding box center [352, 410] width 233 height 14
click at [325, 422] on link "Stáhnout všechny písemnosti (zip)" at bounding box center [343, 410] width 270 height 28
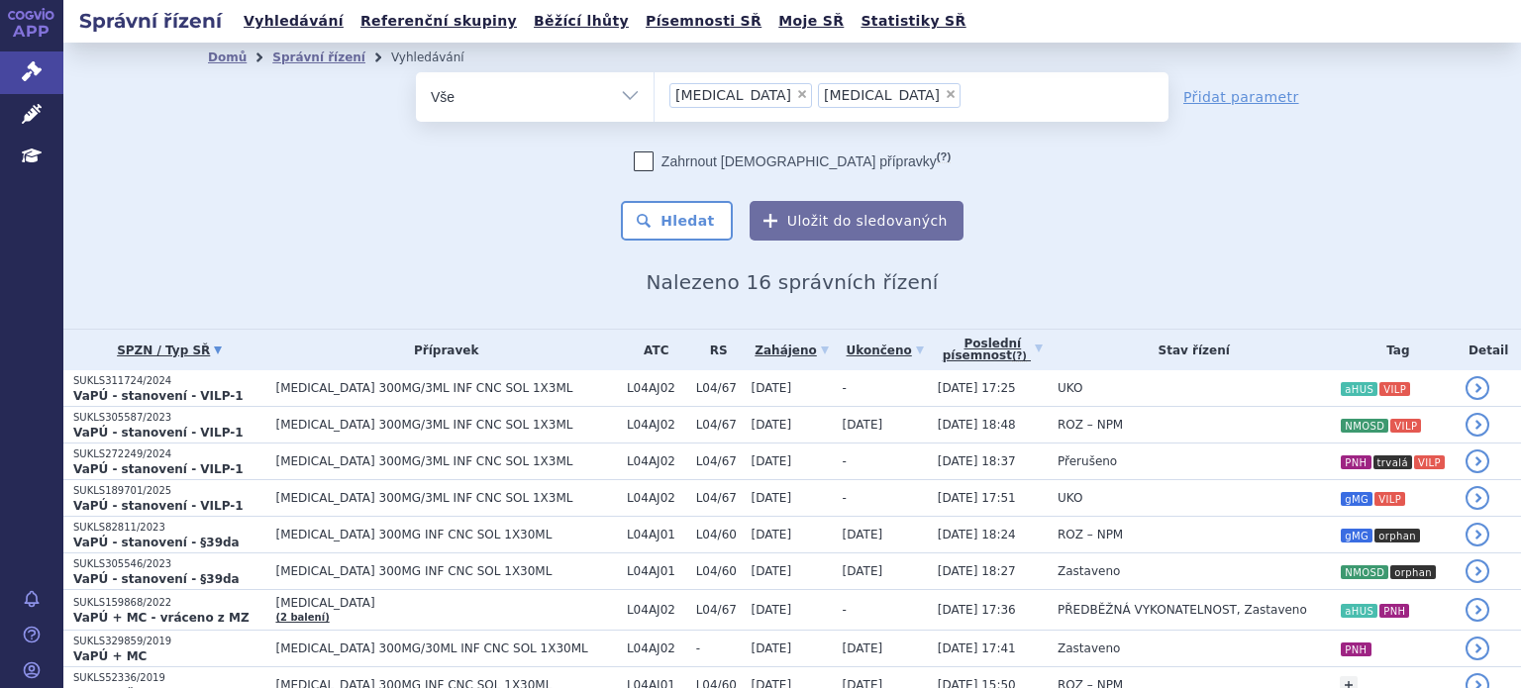
click at [945, 91] on span "×" at bounding box center [951, 94] width 12 height 12
click at [655, 91] on select "ultomiris soliris" at bounding box center [654, 96] width 1 height 50
click at [796, 92] on span "×" at bounding box center [802, 94] width 12 height 12
click at [655, 92] on select "ultomiris soliris" at bounding box center [654, 96] width 1 height 50
select select
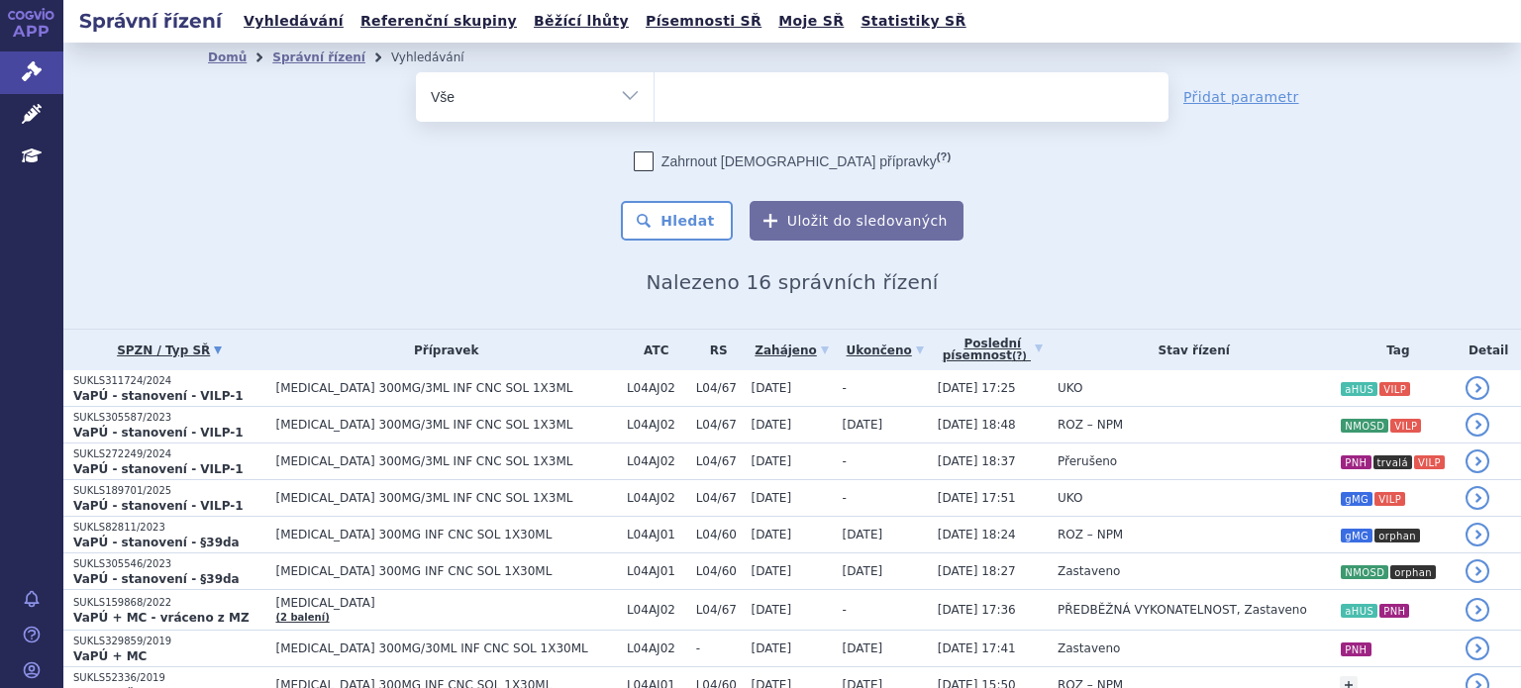
click at [625, 106] on select "Vše Spisová značka Typ SŘ Přípravek/SUKL kód Účastník/Držitel" at bounding box center [535, 94] width 238 height 45
select select "filter-tag"
click at [416, 72] on select "Vše Spisová značka Typ SŘ Přípravek/SUKL kód Účastník/Držitel" at bounding box center [535, 94] width 238 height 45
click at [679, 99] on ul at bounding box center [912, 93] width 514 height 42
click at [655, 99] on select at bounding box center [654, 96] width 1 height 50
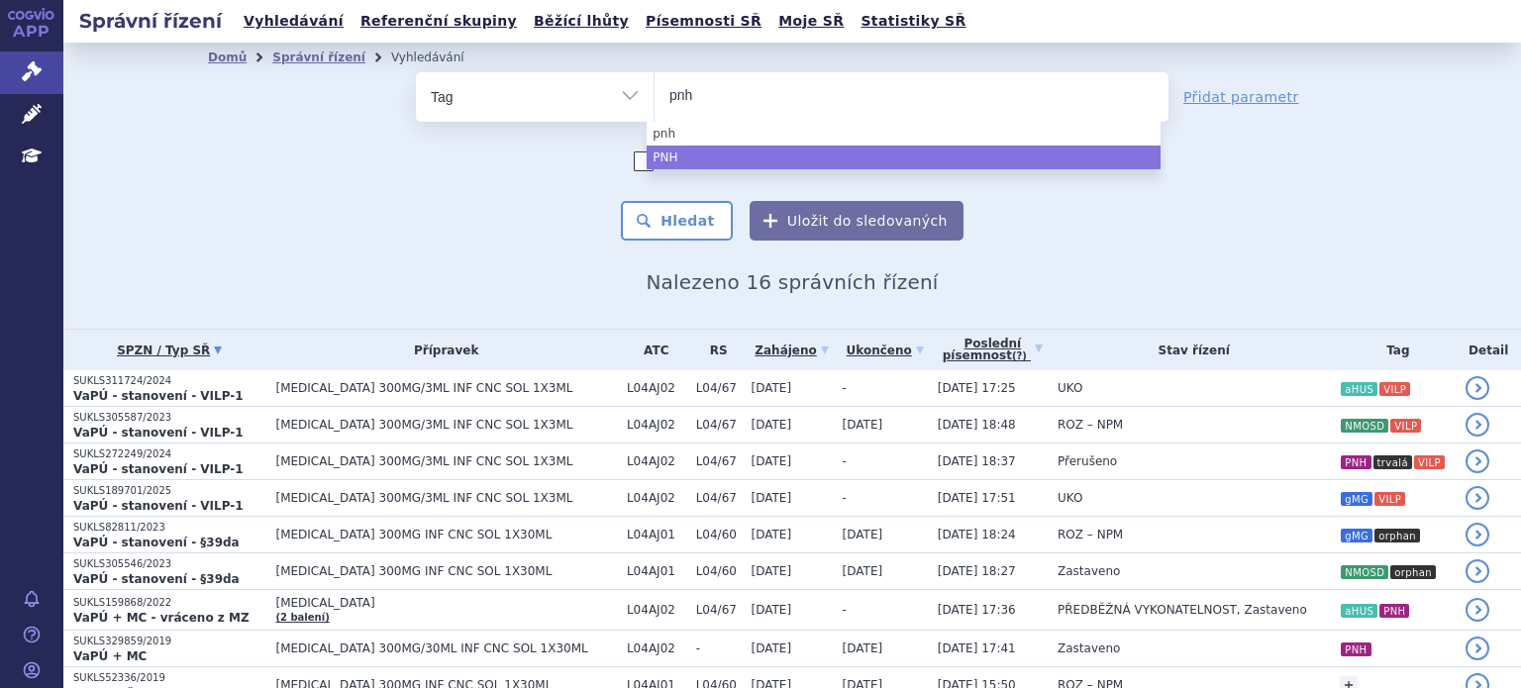
type input "pnh"
select select "978ee8fd-ee8e-47d0-8d55-0ab237a09a46"
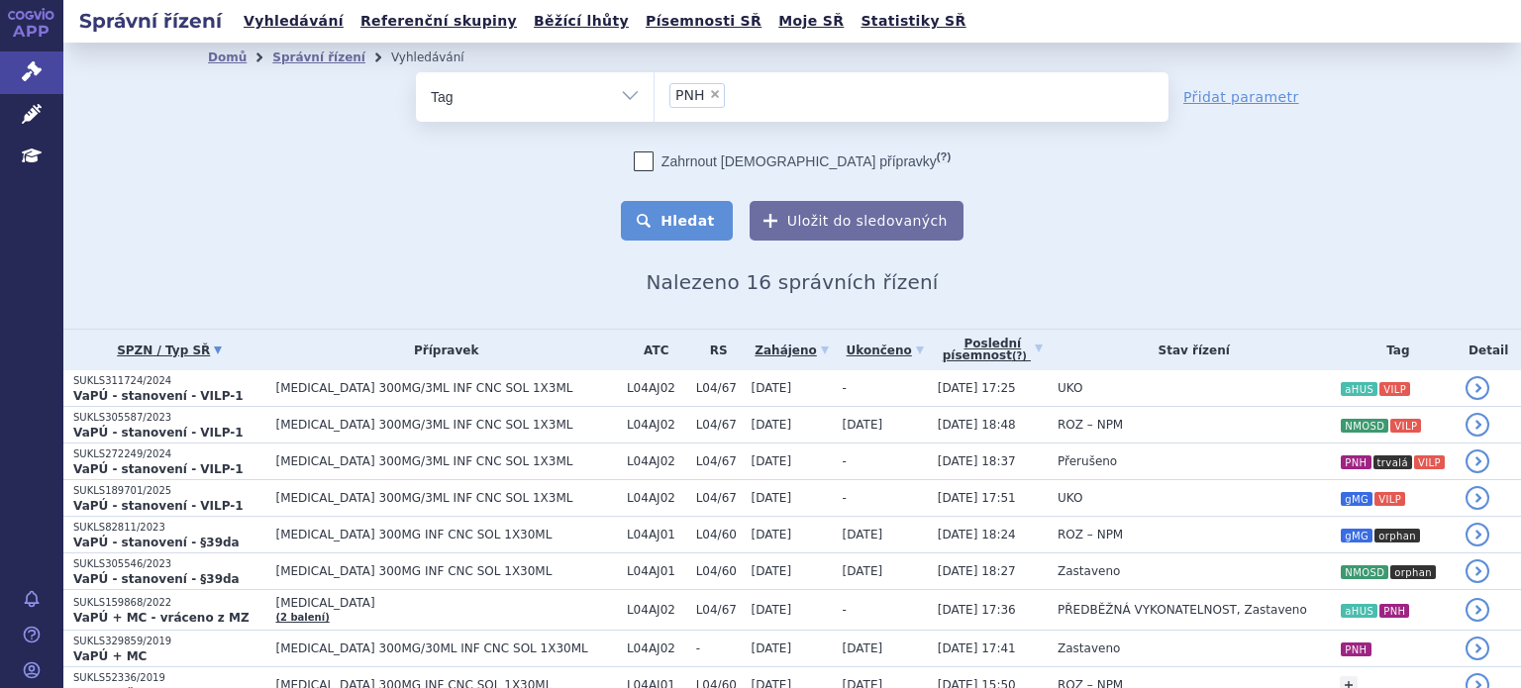
click at [678, 223] on button "Hledat" at bounding box center [677, 221] width 112 height 40
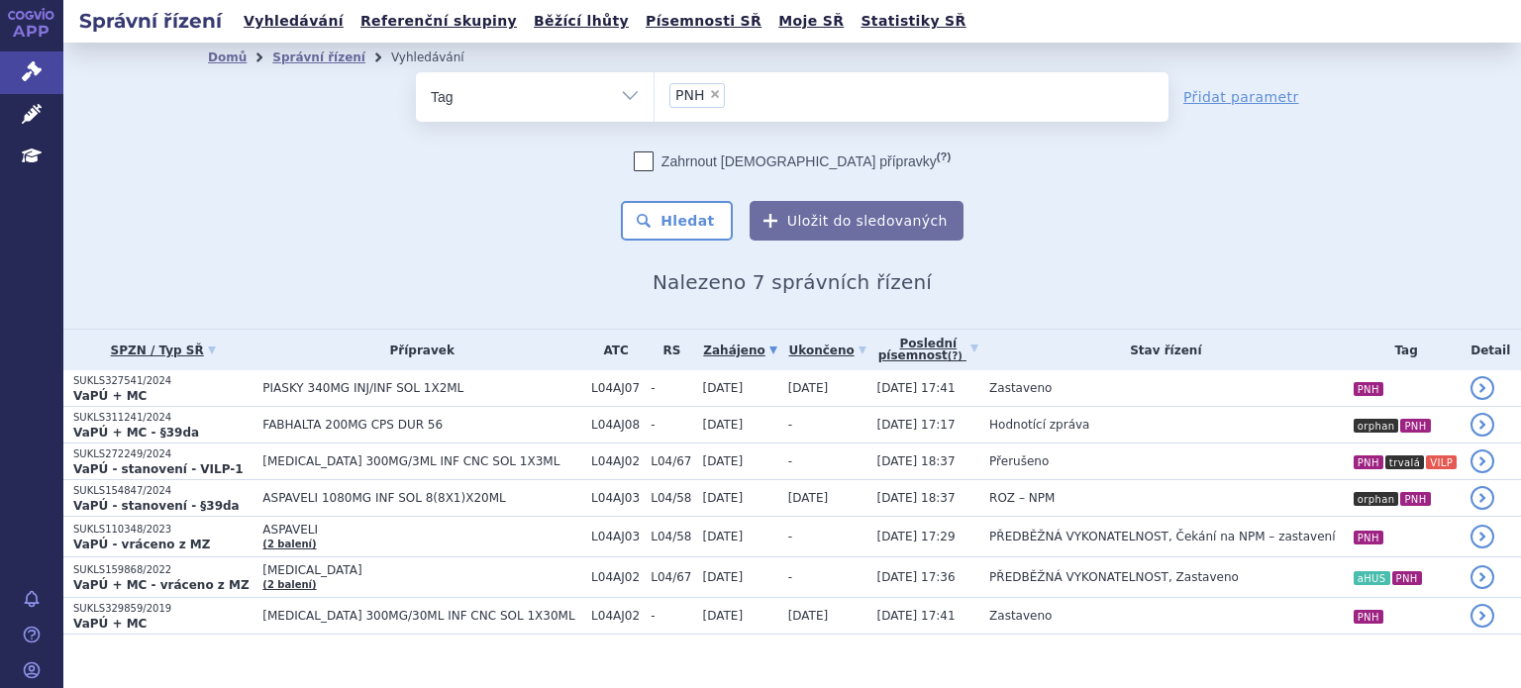
click at [1422, 67] on div "Domů Správní řízení Vyhledávání Vyhledávání ve správních řízeních odstranit Vše…" at bounding box center [792, 186] width 1458 height 286
click at [709, 94] on span "×" at bounding box center [715, 94] width 12 height 12
click at [655, 94] on select "PNH" at bounding box center [654, 96] width 1 height 50
select select
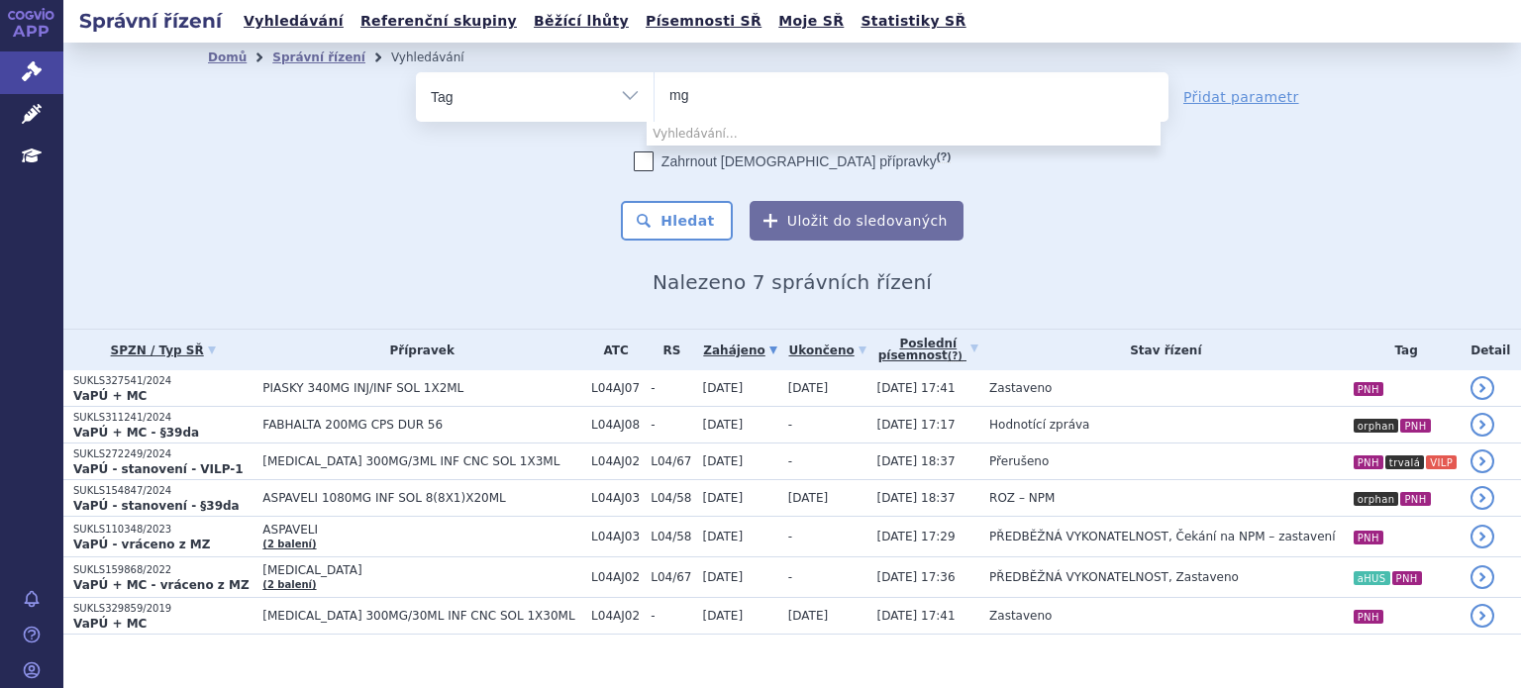
type input "m"
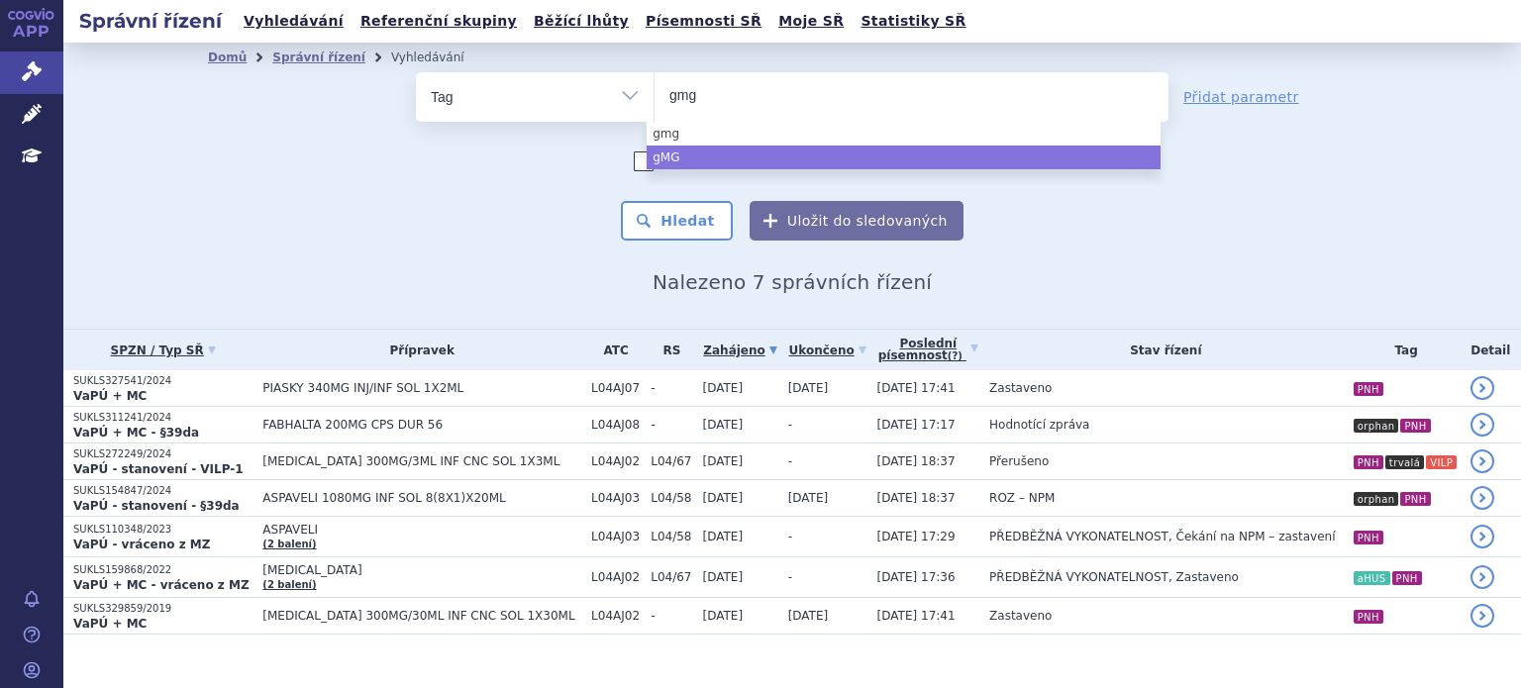
type input "gmg"
select select "af1483d8-025a-4f04-b32b-09e4fce4a366"
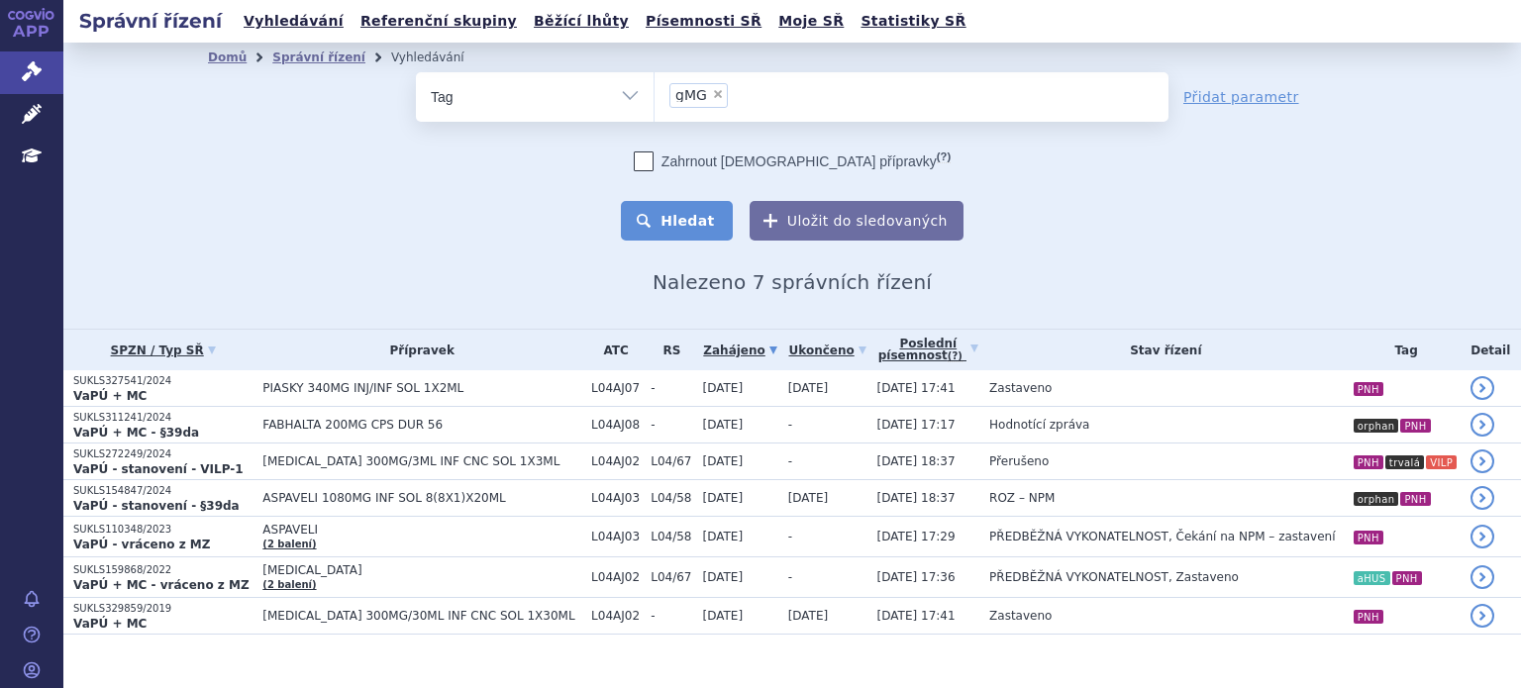
click at [671, 216] on button "Hledat" at bounding box center [677, 221] width 112 height 40
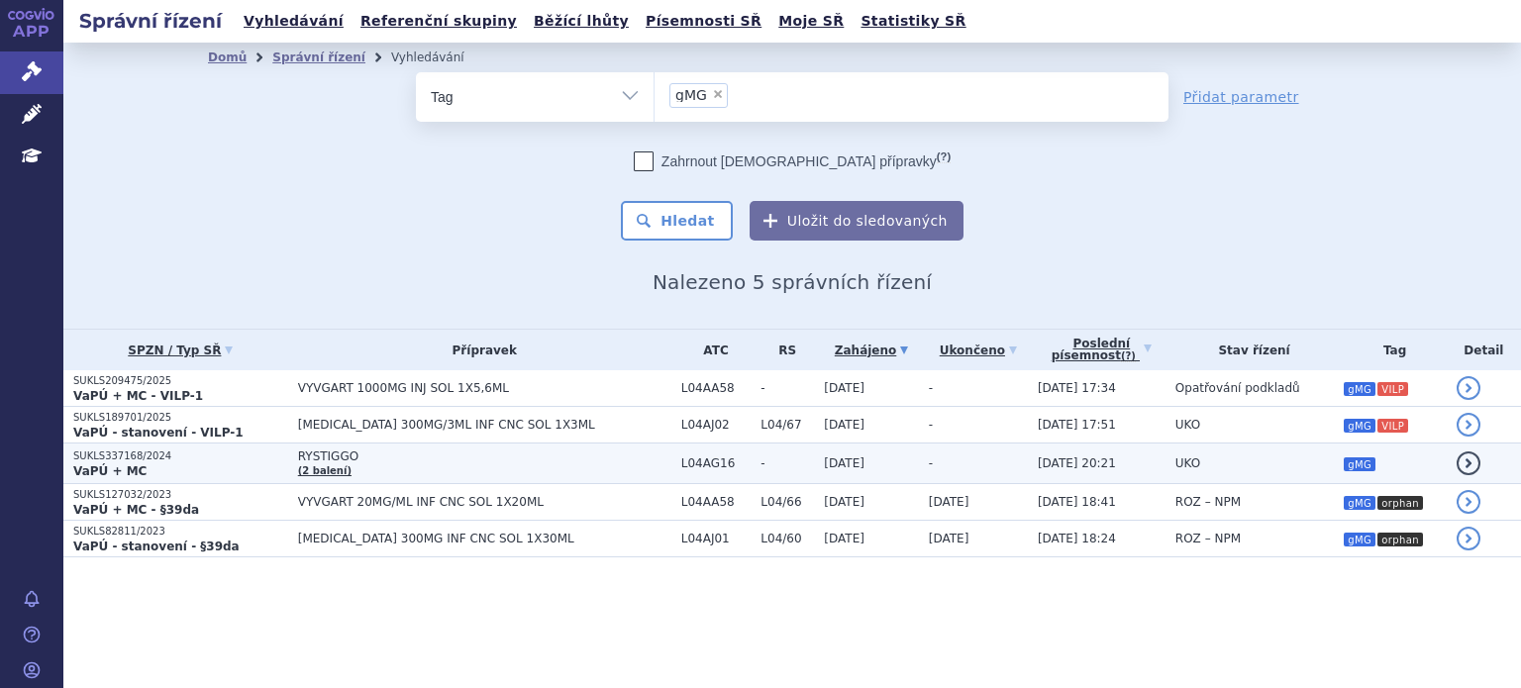
click at [398, 463] on td "RYSTIGGO (2 balení)" at bounding box center [479, 464] width 383 height 41
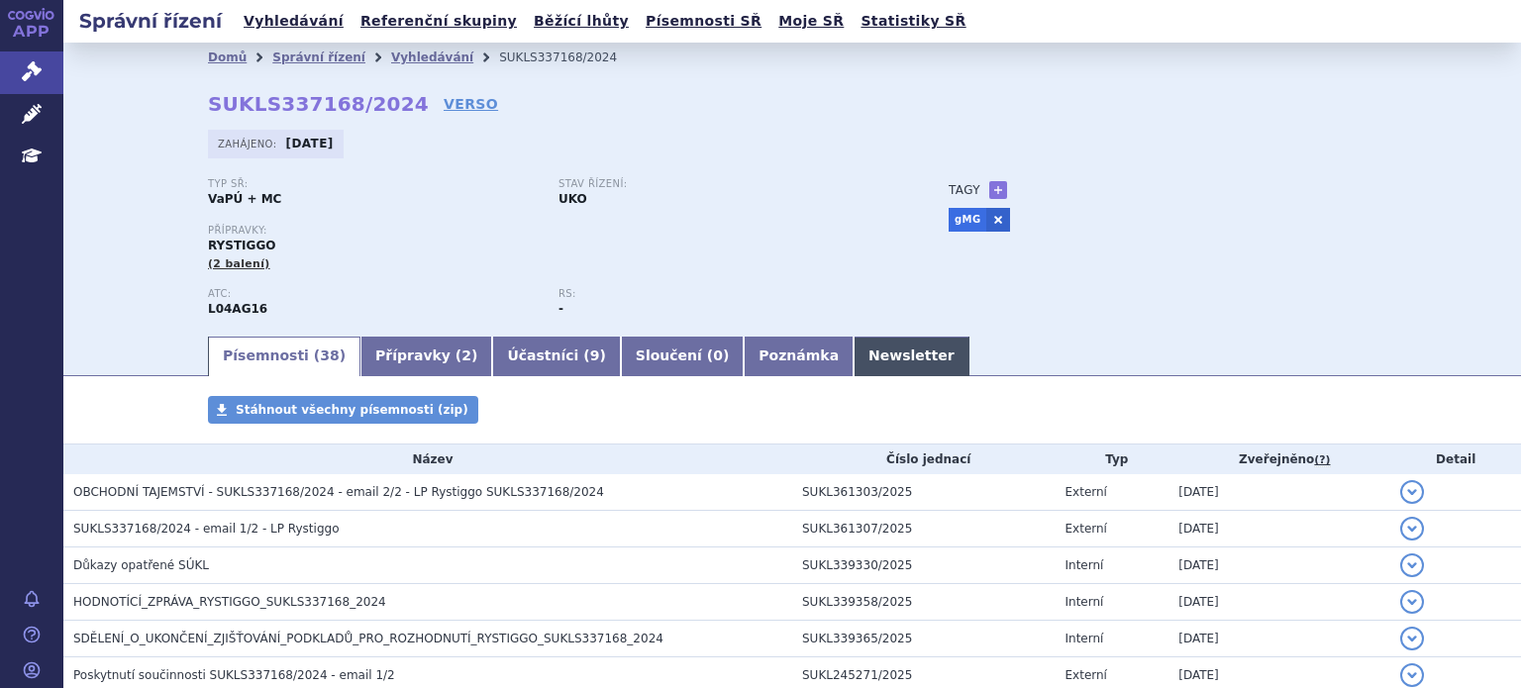
click at [854, 367] on link "Newsletter" at bounding box center [912, 357] width 116 height 40
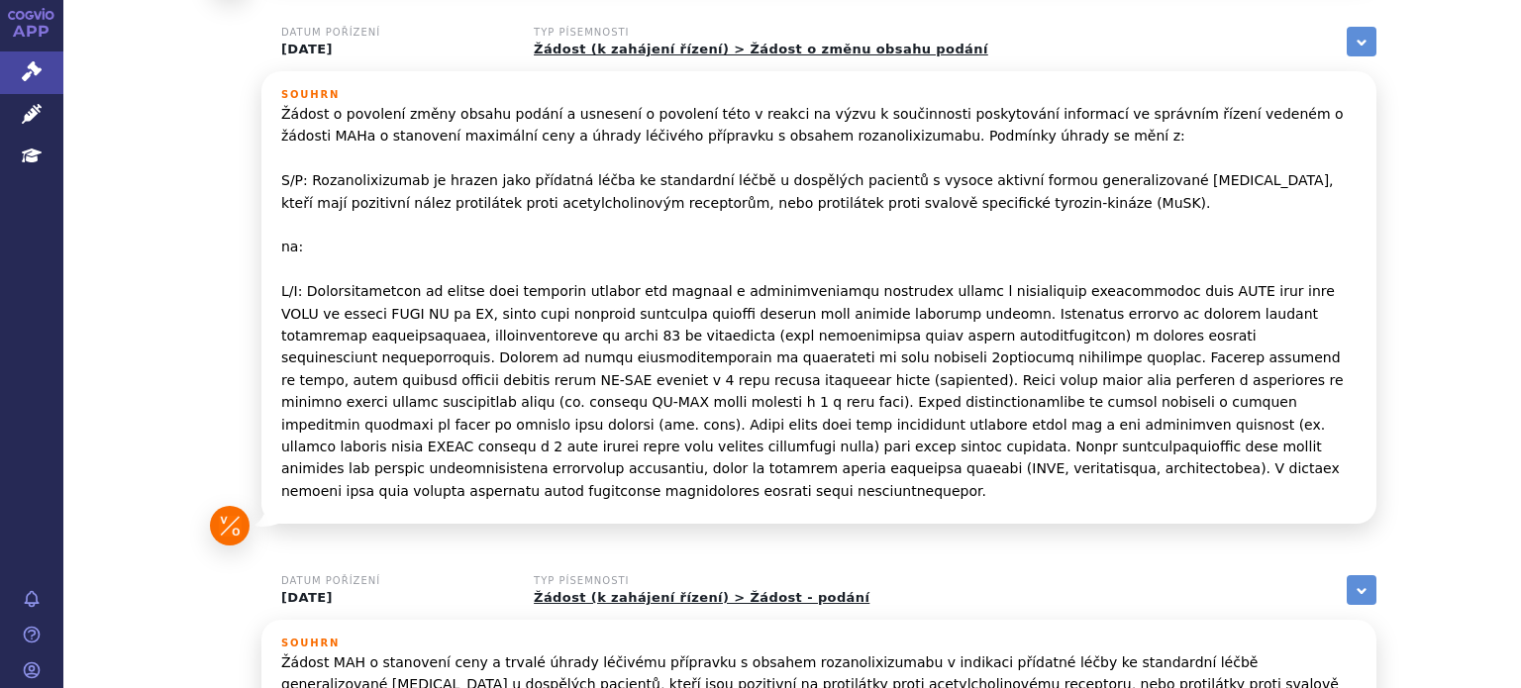
scroll to position [693, 0]
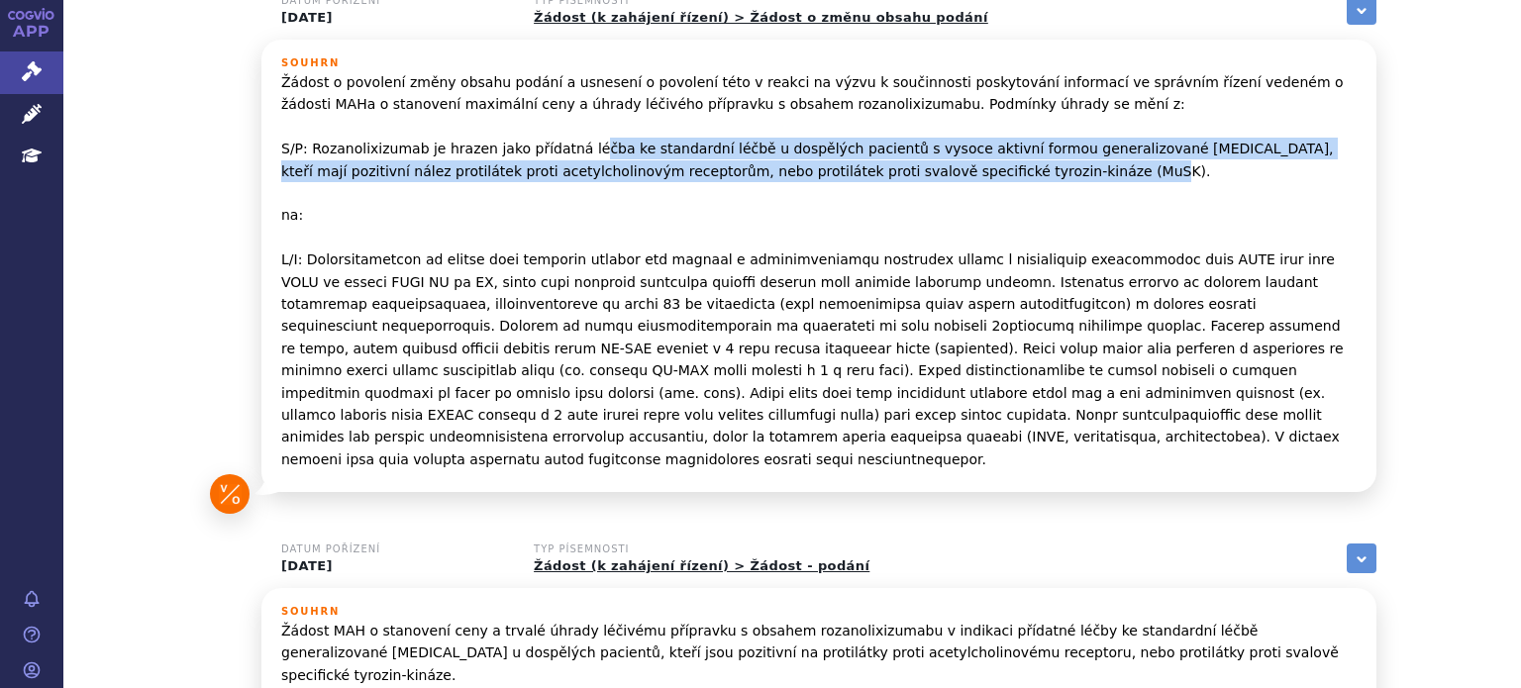
drag, startPoint x: 601, startPoint y: 134, endPoint x: 931, endPoint y: 153, distance: 330.4
click at [931, 153] on p "Žádost o povolení změny obsahu podání a usnesení o povolení této v reakci na vý…" at bounding box center [818, 270] width 1075 height 399
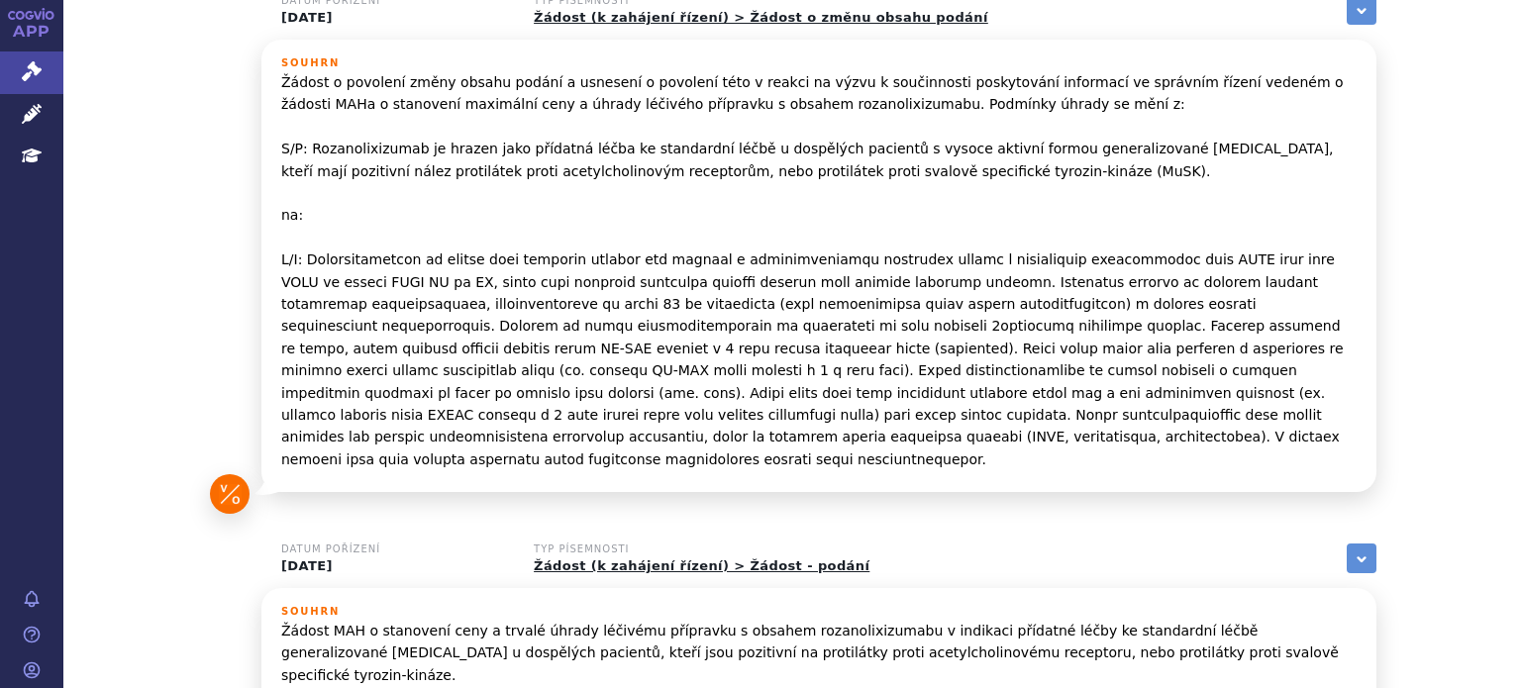
click at [897, 206] on p "Žádost o povolení změny obsahu podání a usnesení o povolení této v reakci na vý…" at bounding box center [818, 270] width 1075 height 399
click at [626, 249] on p "Žádost o povolení změny obsahu podání a usnesení o povolení této v reakci na vý…" at bounding box center [818, 270] width 1075 height 399
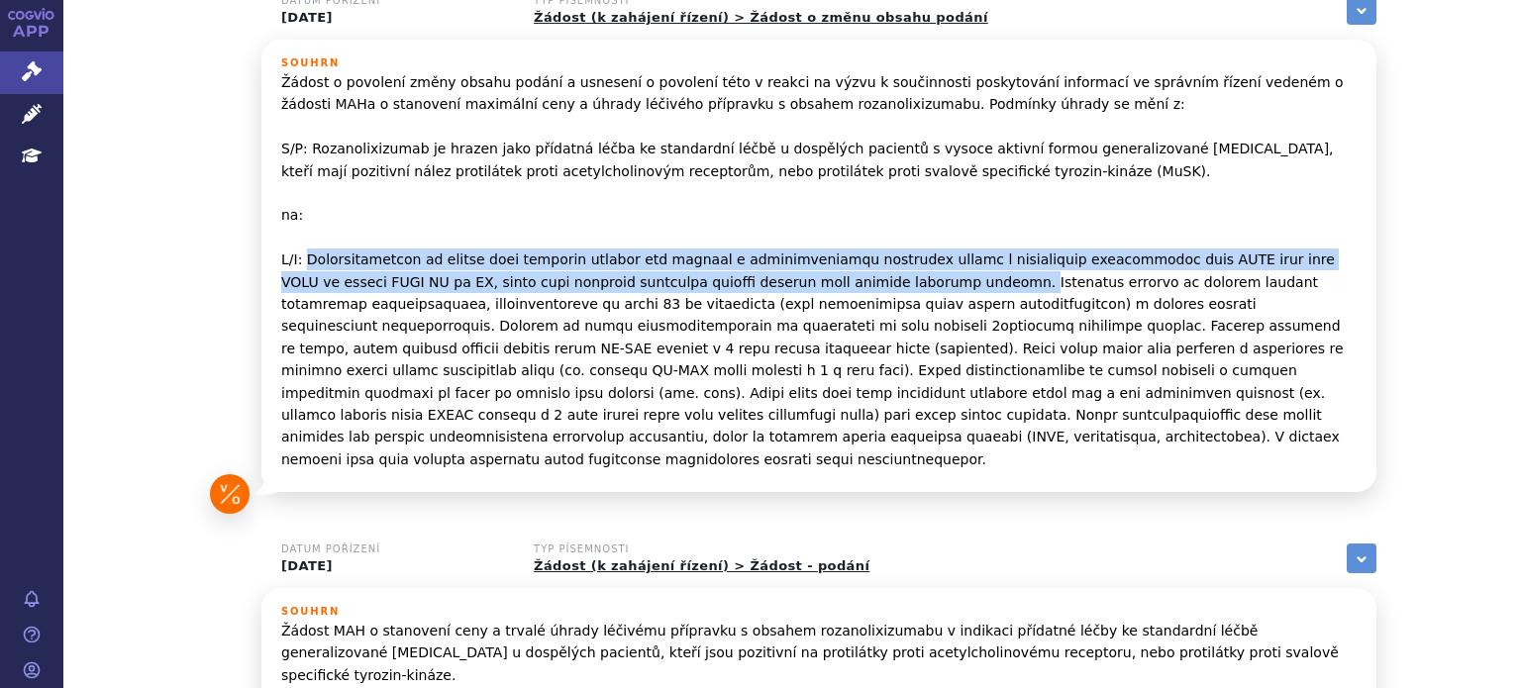
drag, startPoint x: 299, startPoint y: 245, endPoint x: 779, endPoint y: 272, distance: 481.1
click at [779, 272] on p "Žádost o povolení změny obsahu podání a usnesení o povolení této v reakci na vý…" at bounding box center [818, 270] width 1075 height 399
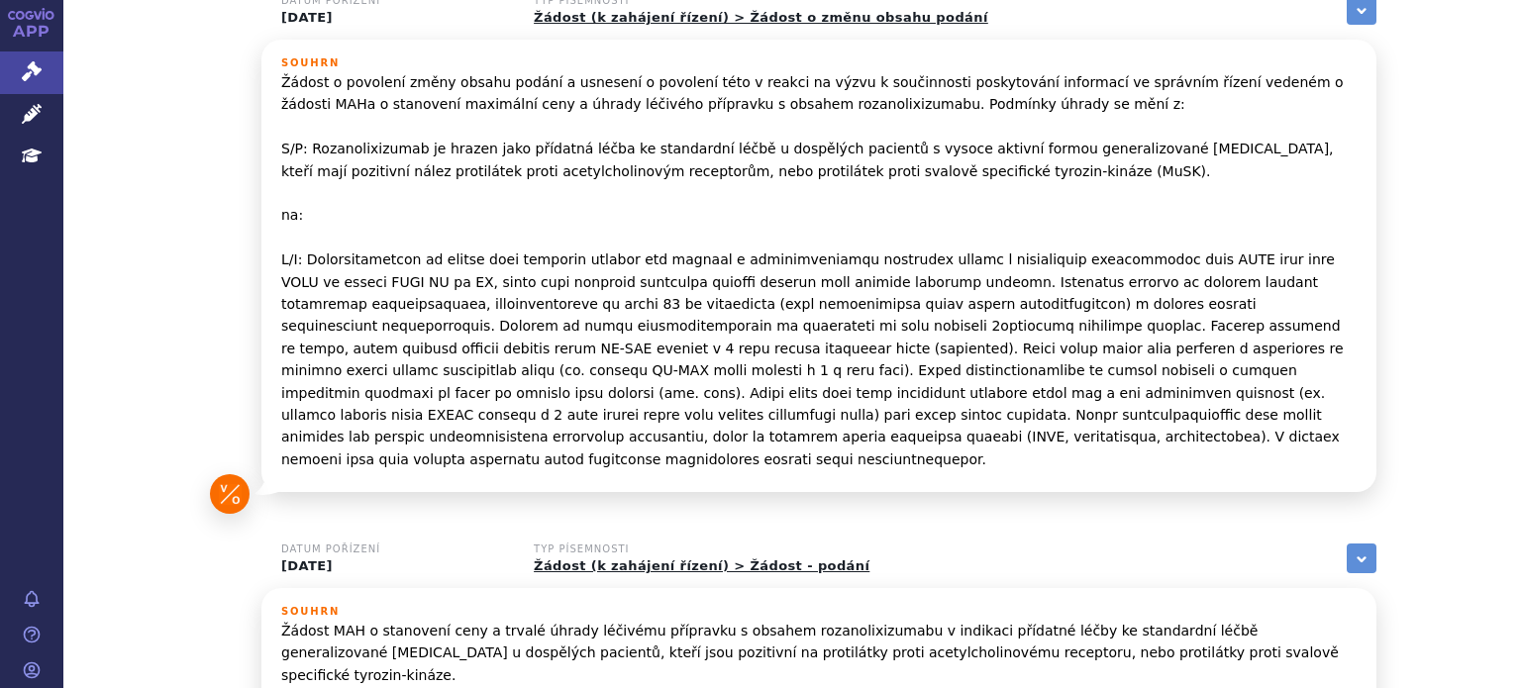
click at [799, 260] on p "Žádost o povolení změny obsahu podání a usnesení o povolení této v reakci na vý…" at bounding box center [818, 270] width 1075 height 399
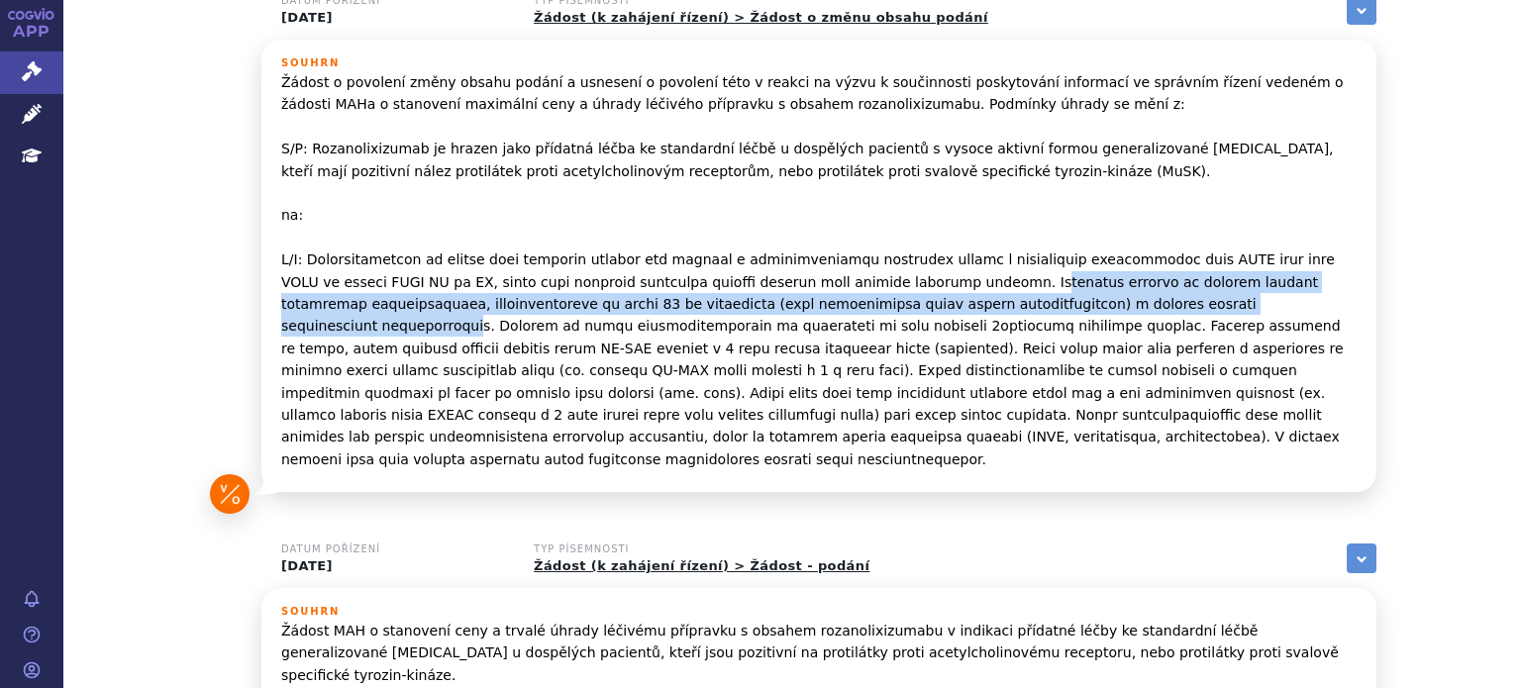
drag, startPoint x: 796, startPoint y: 259, endPoint x: 967, endPoint y: 274, distance: 171.0
click at [967, 274] on p "Žádost o povolení změny obsahu podání a usnesení o povolení této v reakci na vý…" at bounding box center [818, 270] width 1075 height 399
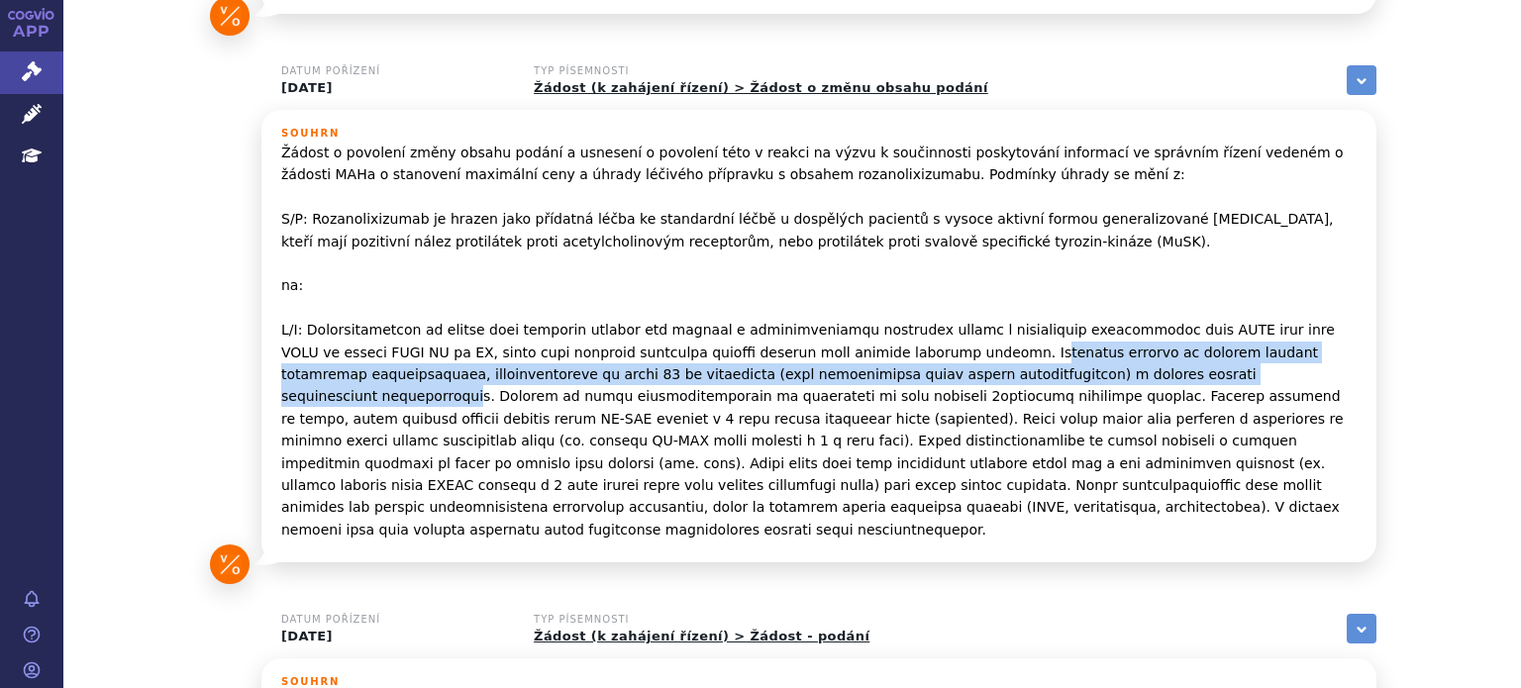
scroll to position [594, 0]
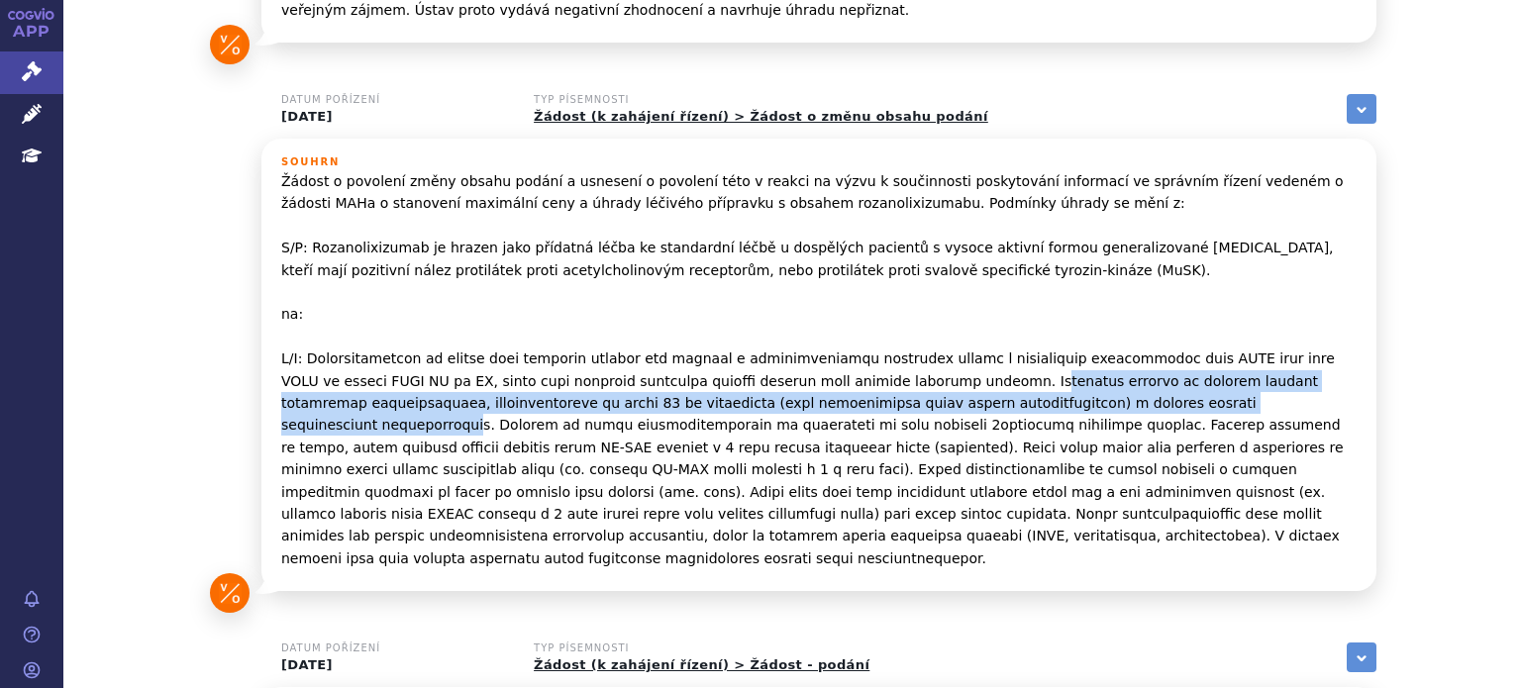
click at [729, 371] on p "Žádost o povolení změny obsahu podání a usnesení o povolení této v reakci na vý…" at bounding box center [818, 369] width 1075 height 399
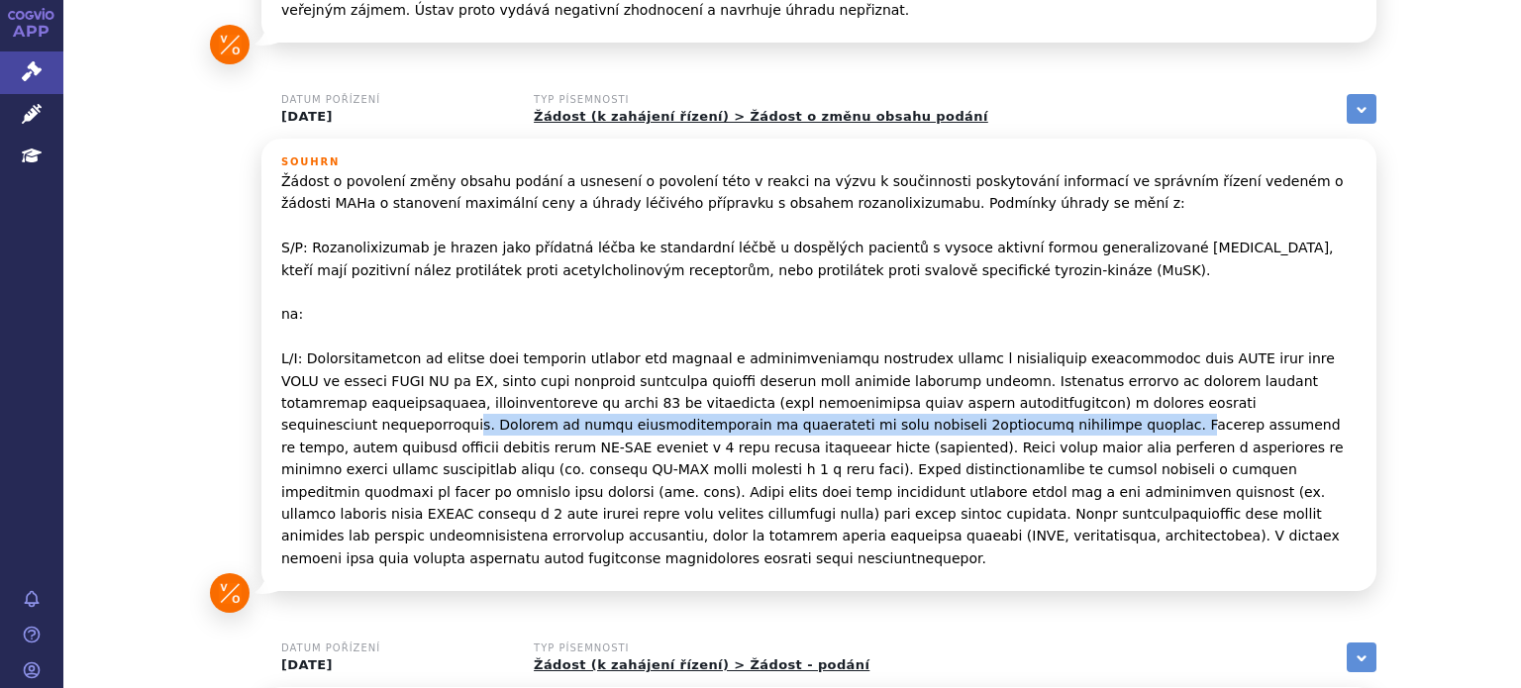
drag, startPoint x: 967, startPoint y: 383, endPoint x: 562, endPoint y: 405, distance: 404.6
click at [562, 405] on p "Žádost o povolení změny obsahu podání a usnesení o povolení této v reakci na vý…" at bounding box center [818, 369] width 1075 height 399
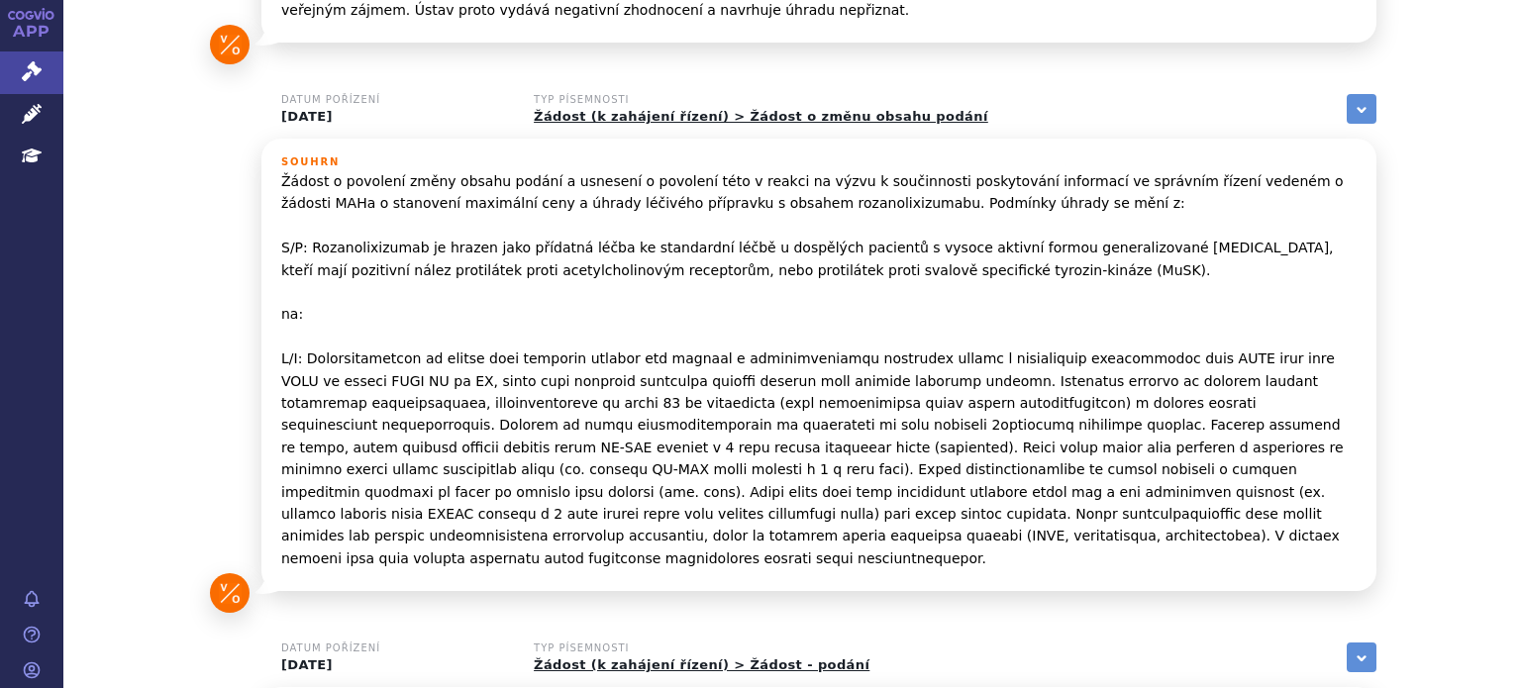
click at [575, 404] on p "Žádost o povolení změny obsahu podání a usnesení o povolení této v reakci na vý…" at bounding box center [818, 369] width 1075 height 399
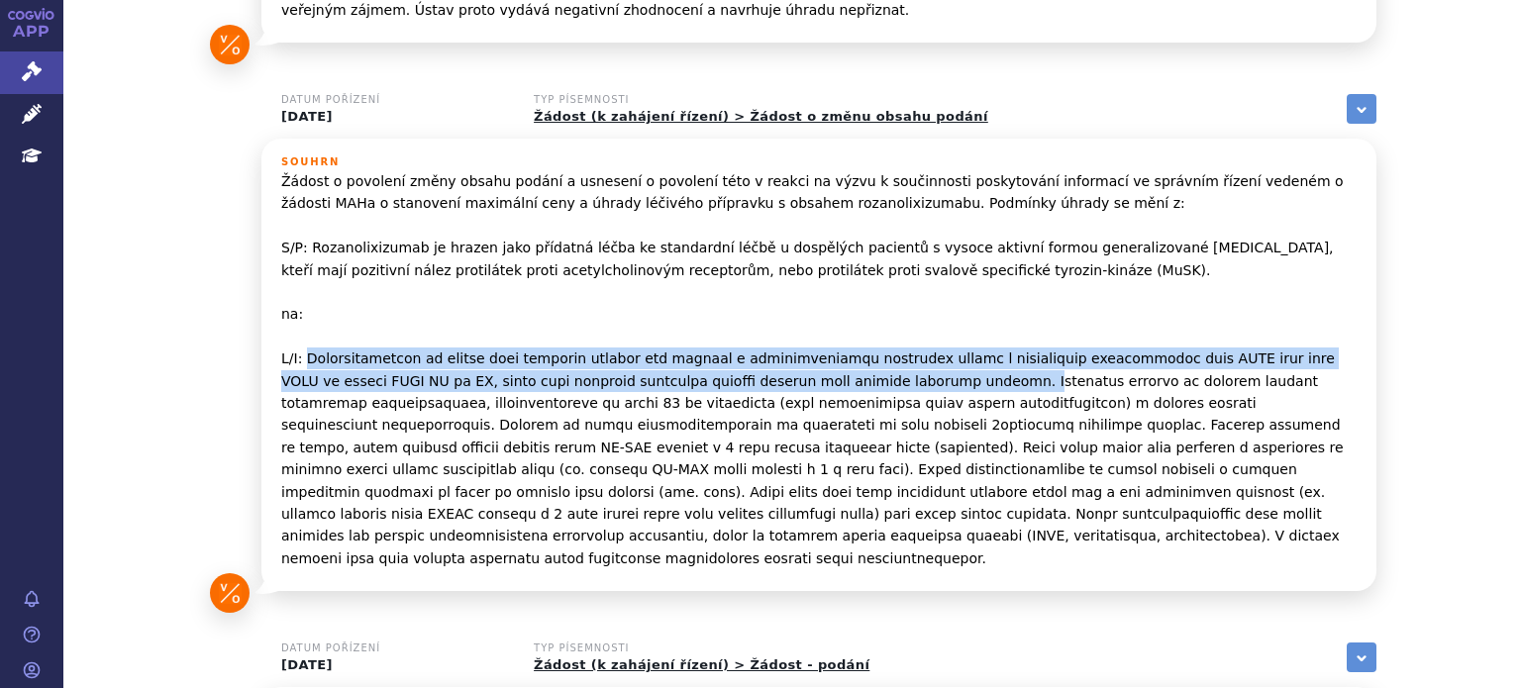
drag, startPoint x: 302, startPoint y: 336, endPoint x: 784, endPoint y: 356, distance: 482.7
click at [784, 356] on p "Žádost o povolení změny obsahu podání a usnesení o povolení této v reakci na vý…" at bounding box center [818, 369] width 1075 height 399
